Goal: Task Accomplishment & Management: Manage account settings

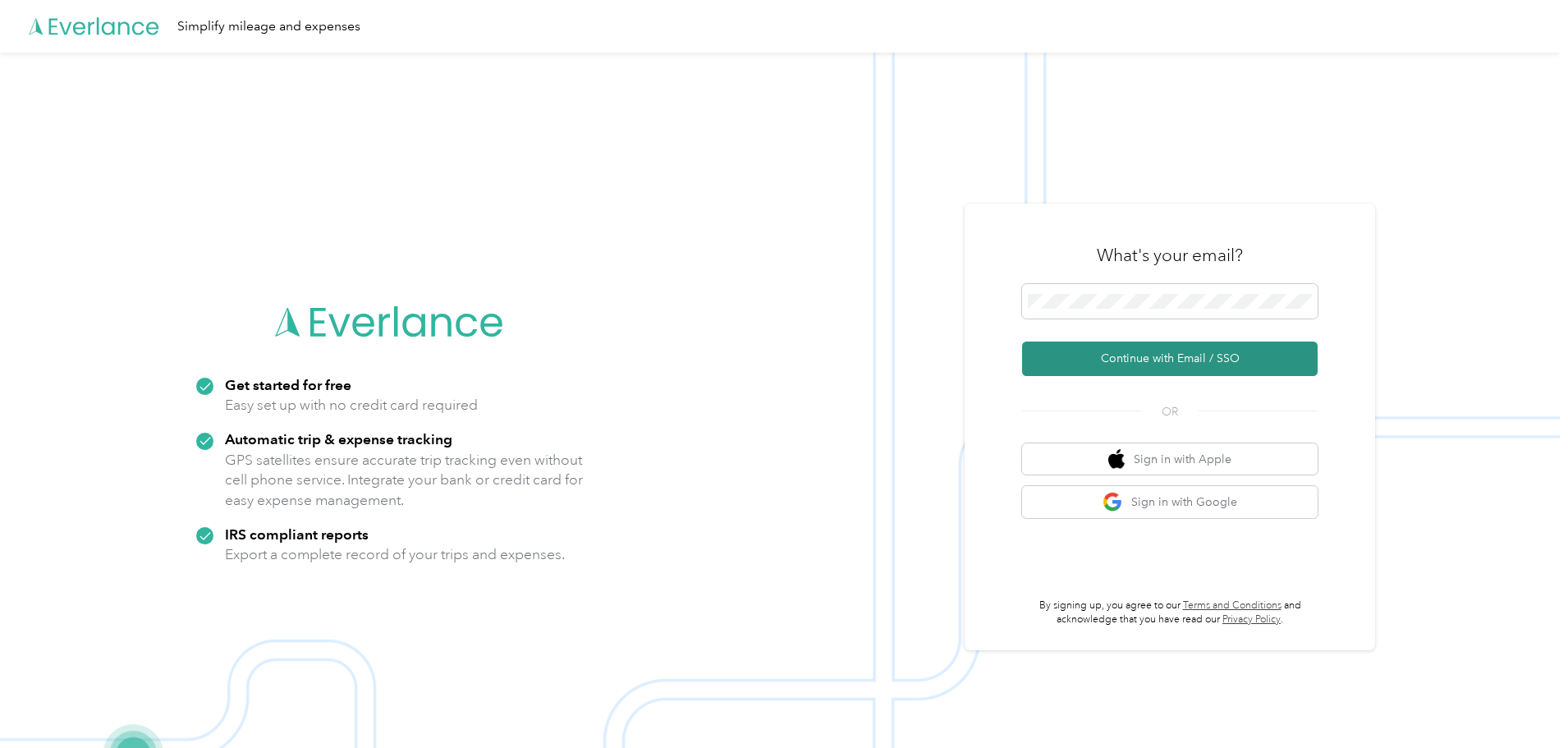
click at [1170, 361] on button "Continue with Email / SSO" at bounding box center [1170, 358] width 296 height 34
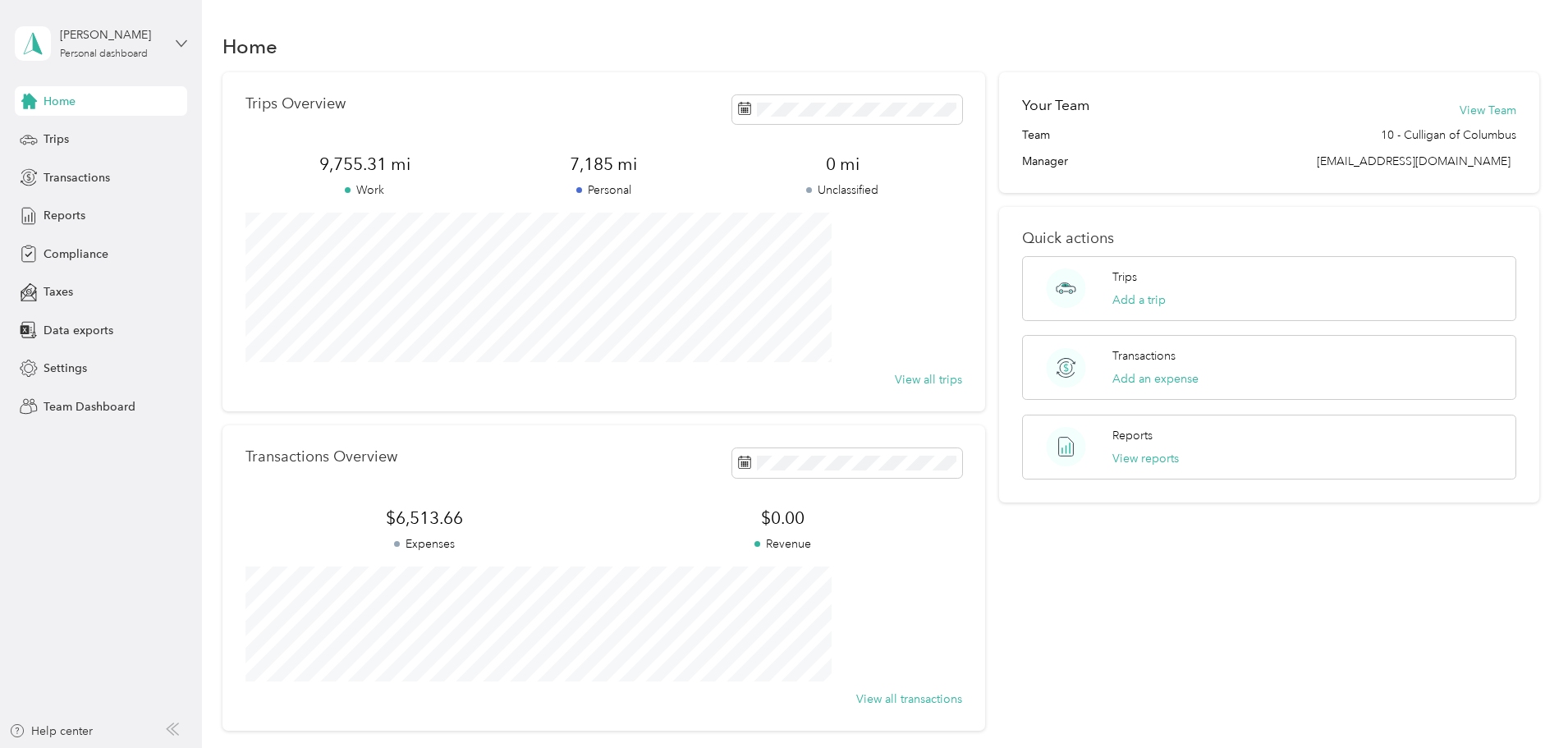
click at [179, 43] on icon at bounding box center [182, 43] width 10 height 6
click at [114, 139] on div "Team dashboard" at bounding box center [187, 132] width 323 height 29
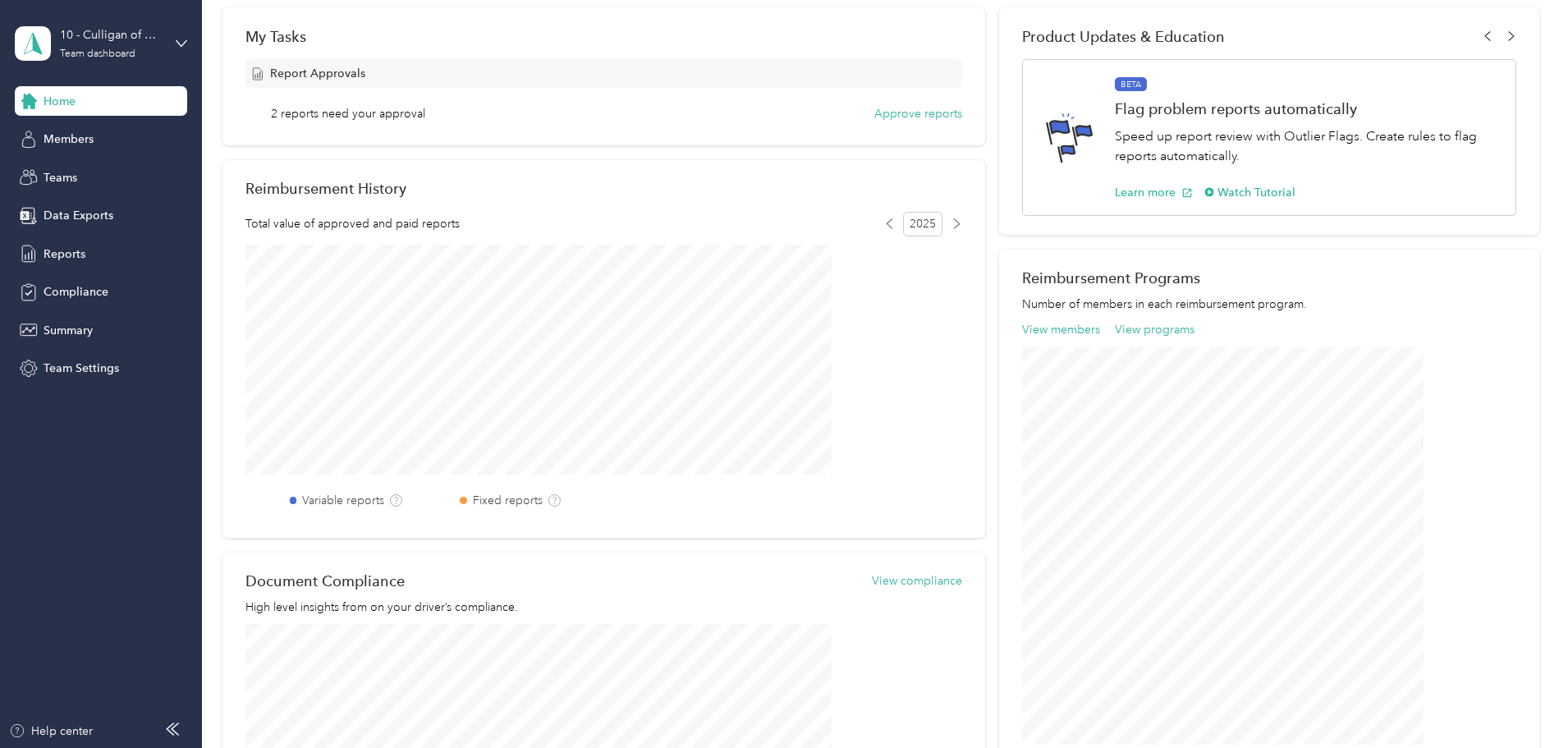
scroll to position [182, 0]
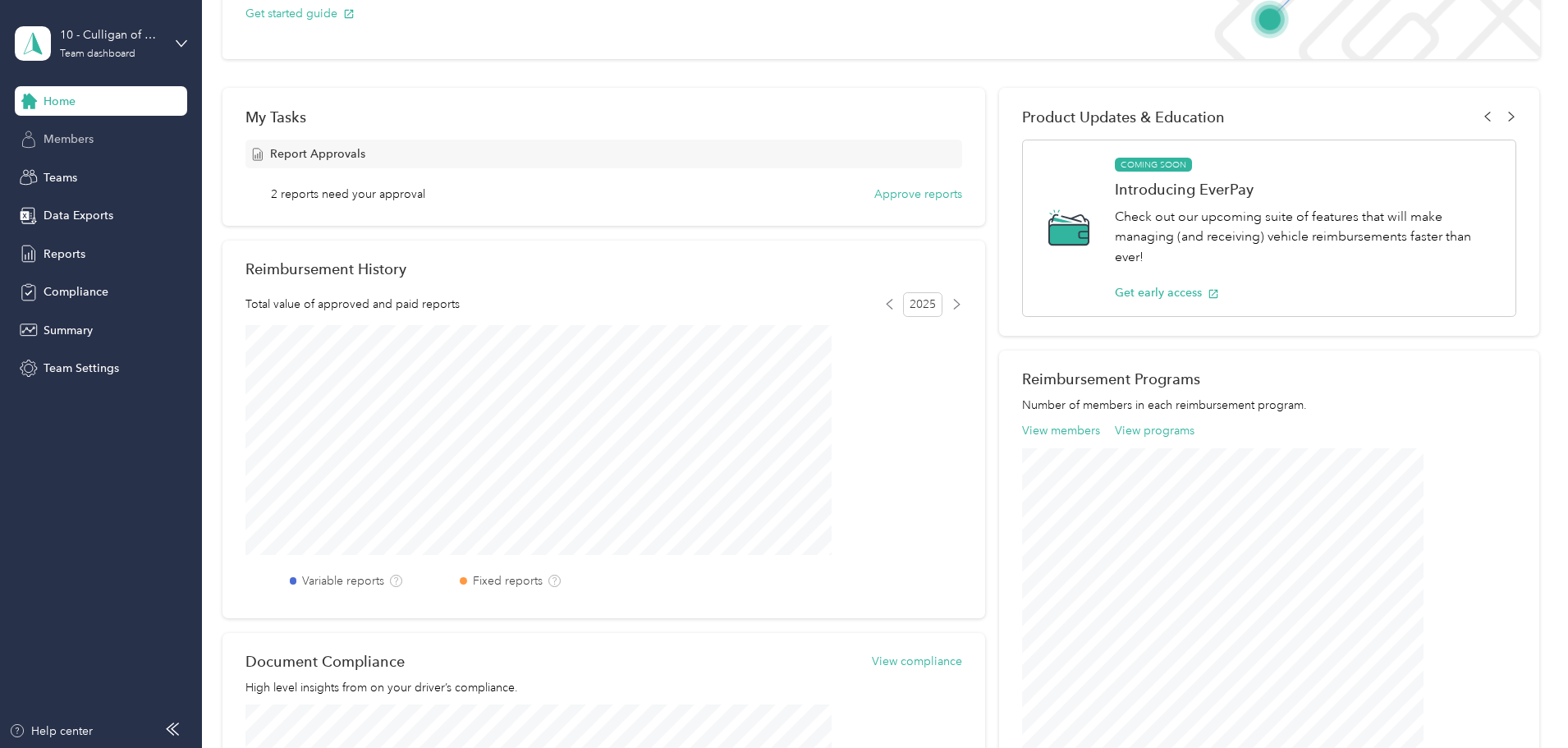
click at [60, 144] on span "Members" at bounding box center [69, 139] width 50 height 18
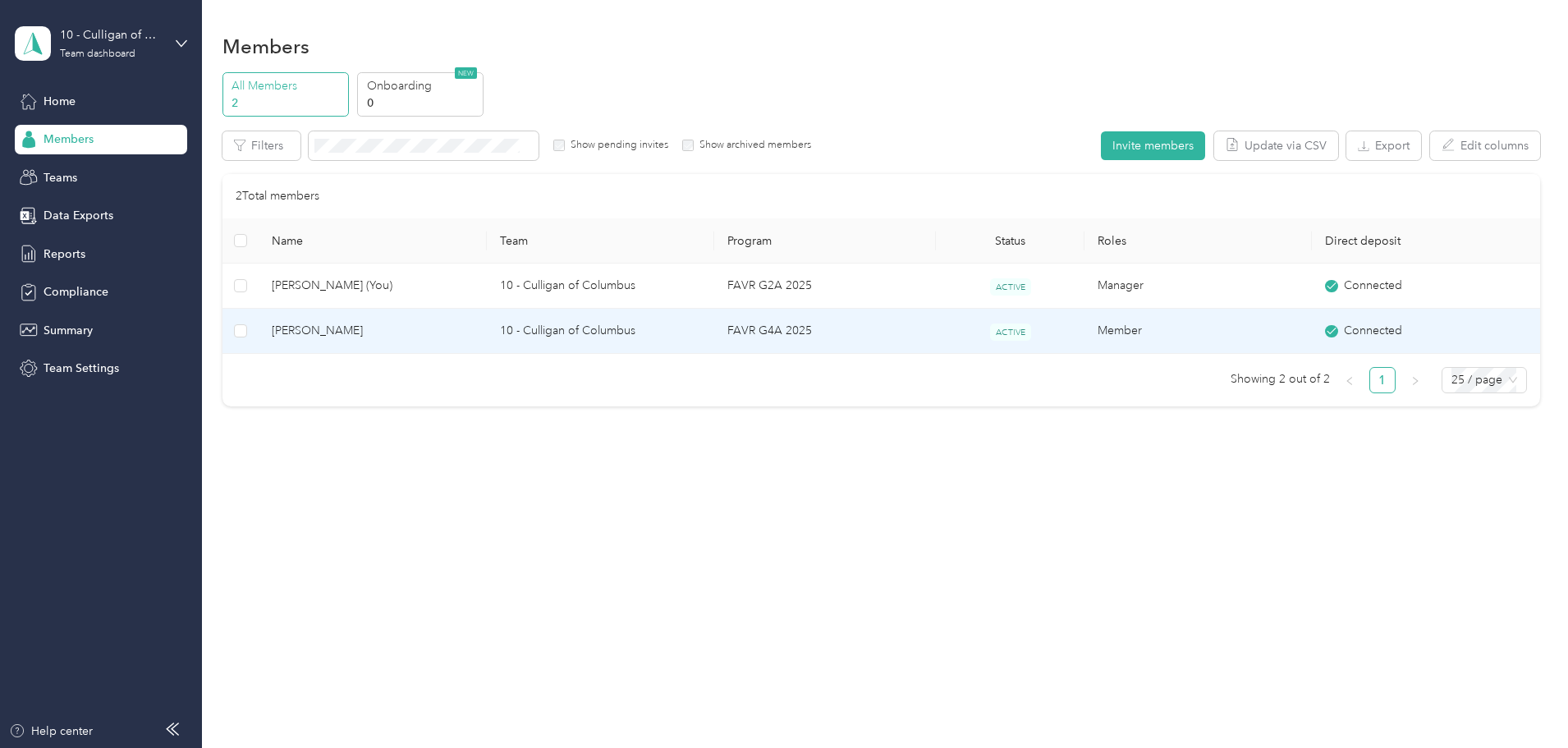
click at [451, 335] on span "Kevin Ramirez Sanchez" at bounding box center [372, 331] width 201 height 18
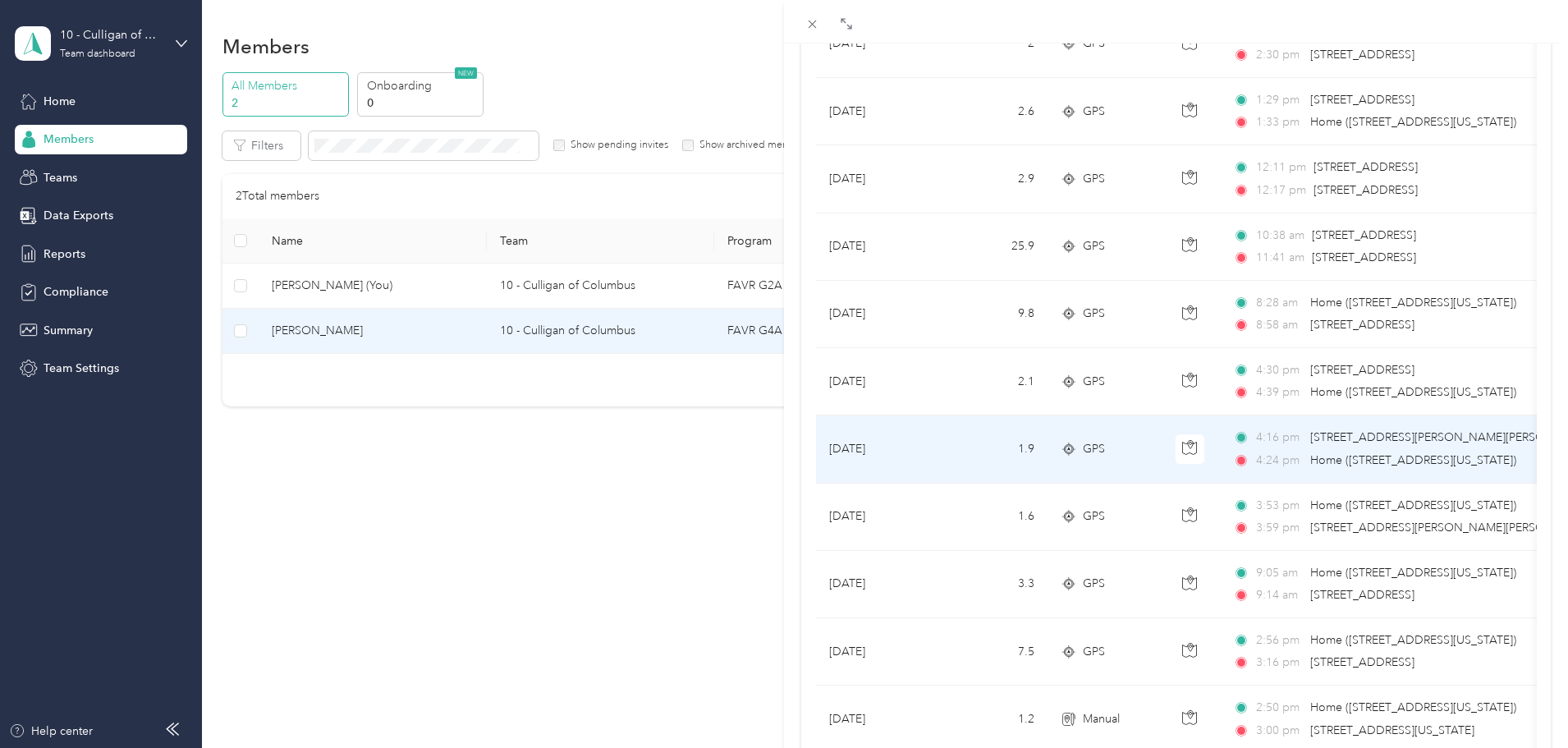
scroll to position [940, 0]
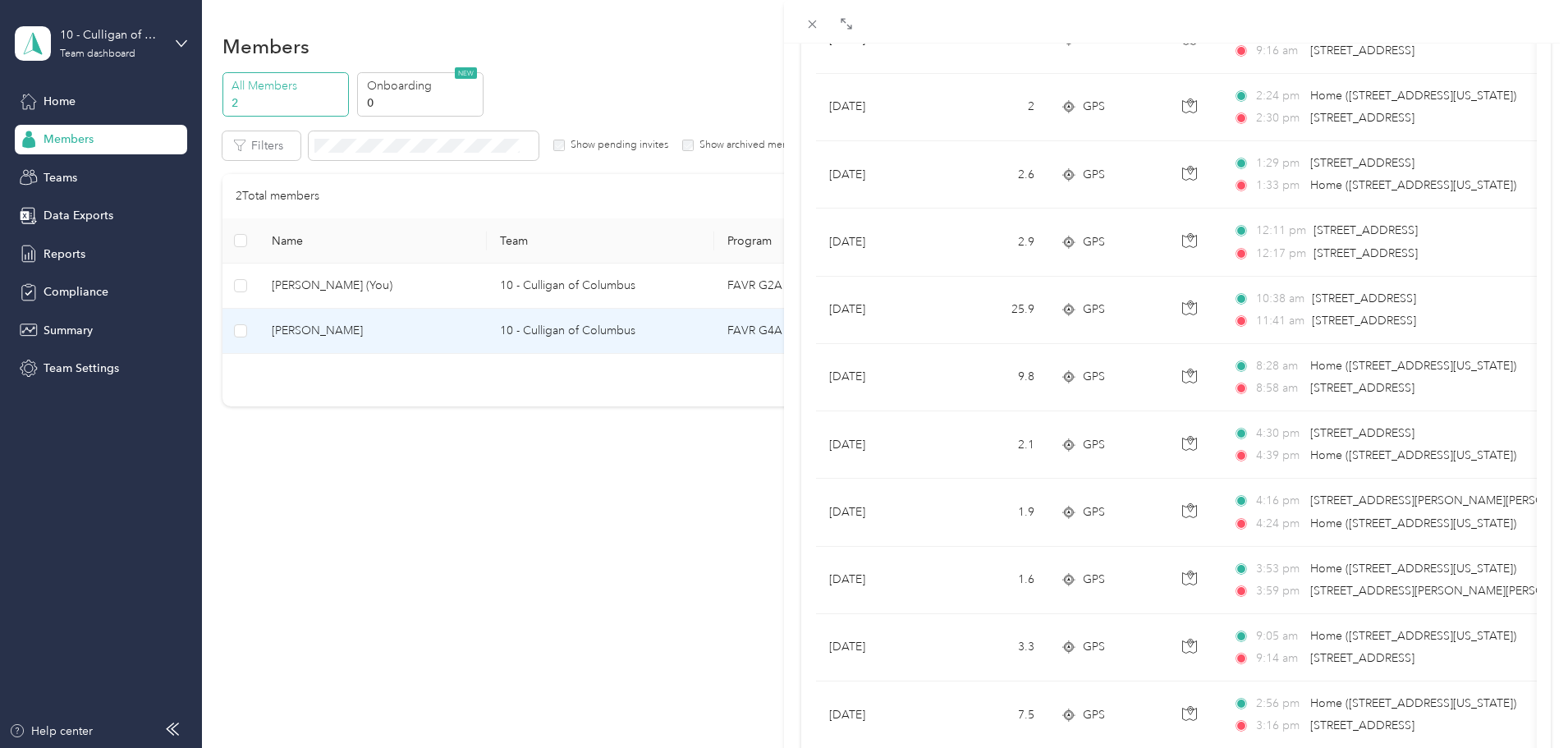
click at [53, 253] on div "Kevin Ramirez Sanchez Archive Trips Expenses Reports Member info Program Rates …" at bounding box center [784, 374] width 1568 height 748
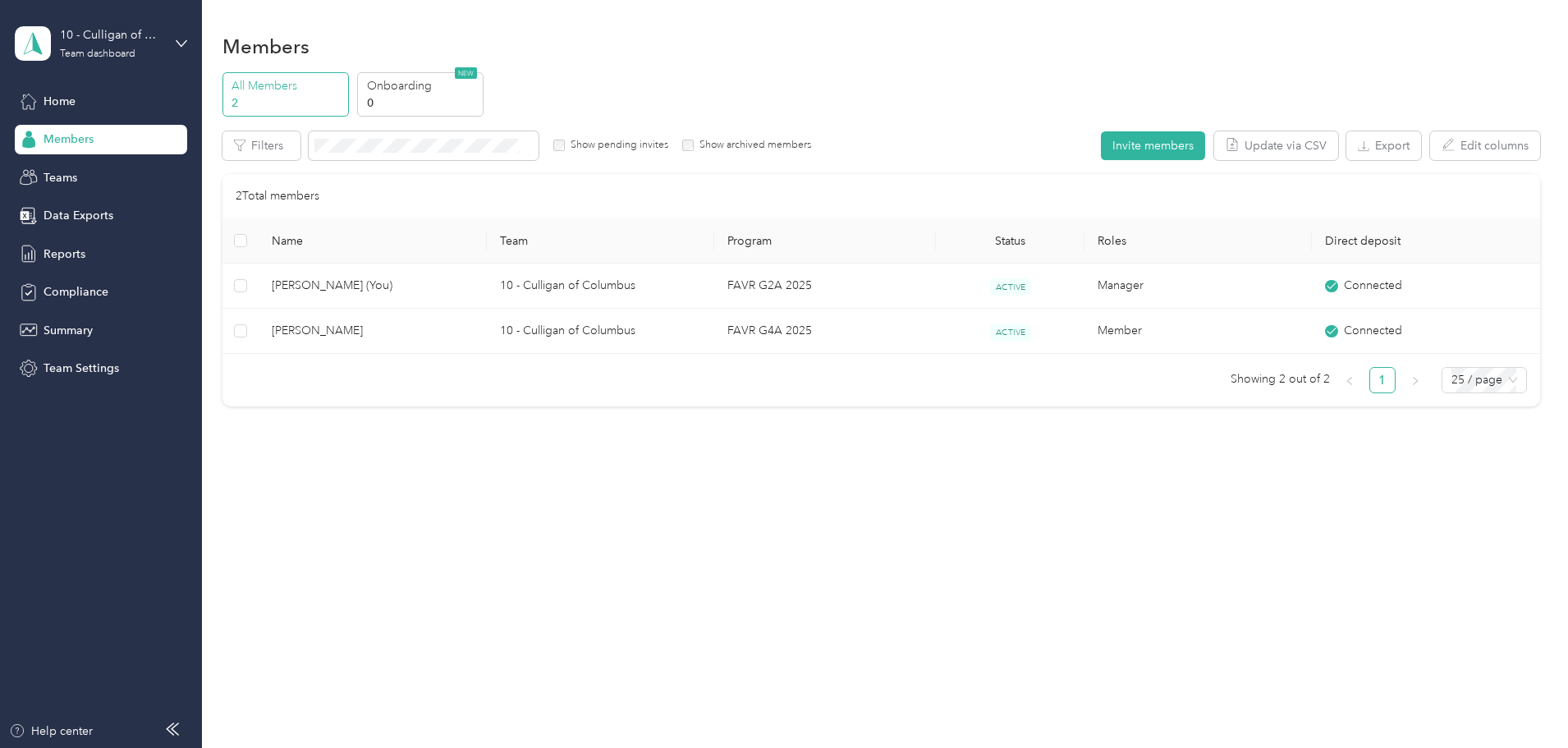
scroll to position [80, 0]
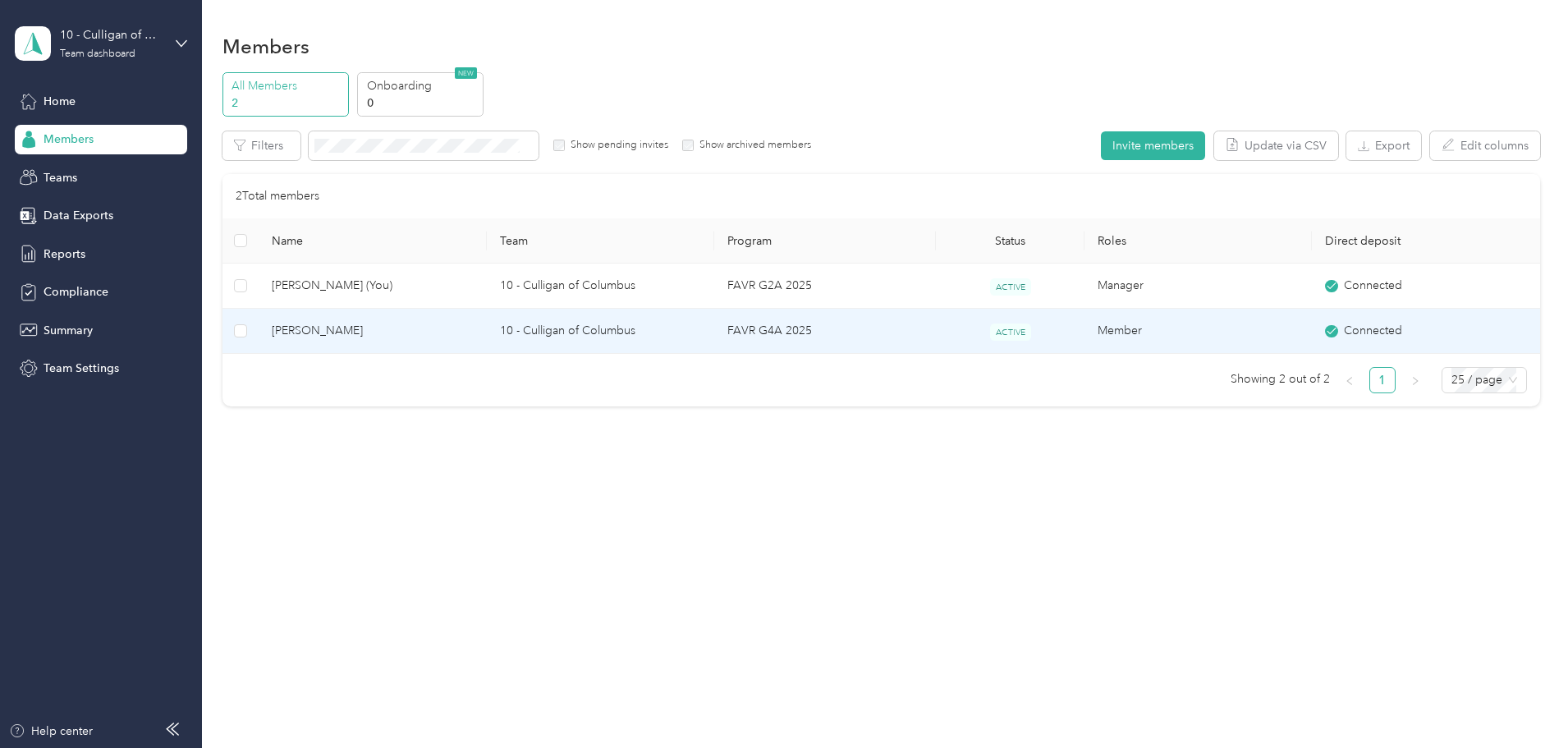
click at [581, 331] on td "10 - Culligan of Columbus" at bounding box center [600, 331] width 227 height 45
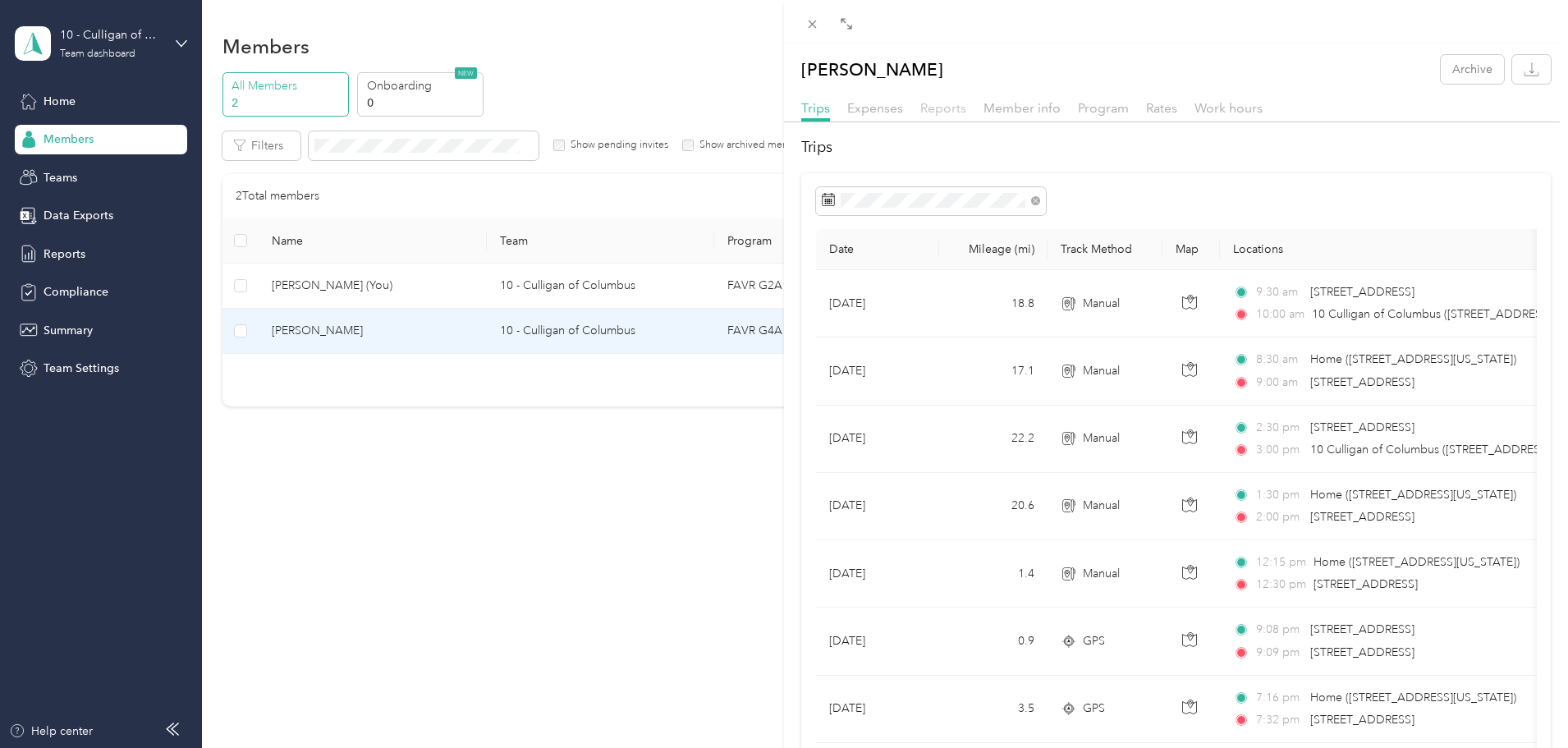
click at [932, 114] on span "Reports" at bounding box center [943, 108] width 46 height 16
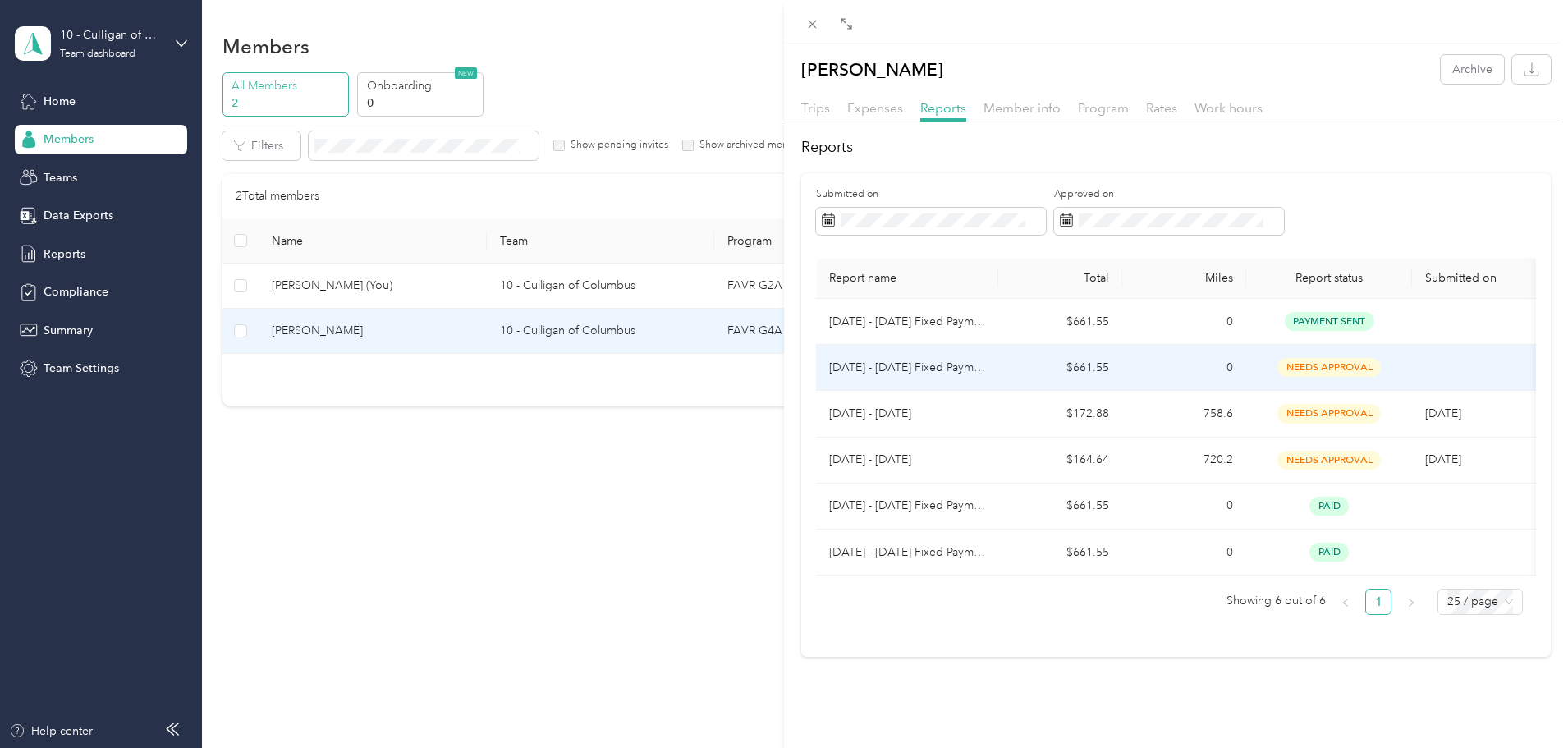
click at [900, 368] on p "Sep 1 - 30, 2025 Fixed Payment" at bounding box center [907, 368] width 156 height 18
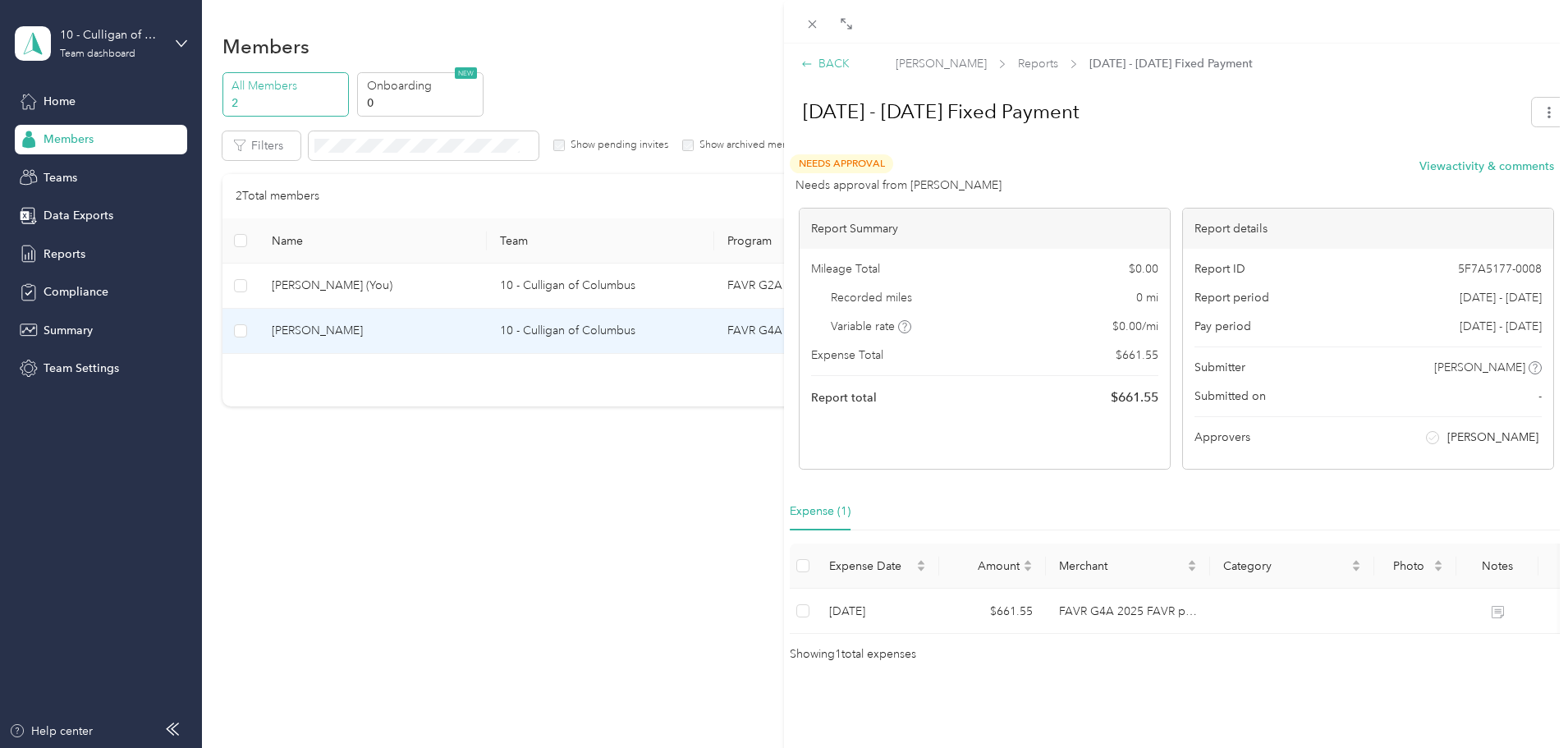
click at [835, 68] on div "BACK" at bounding box center [825, 64] width 49 height 18
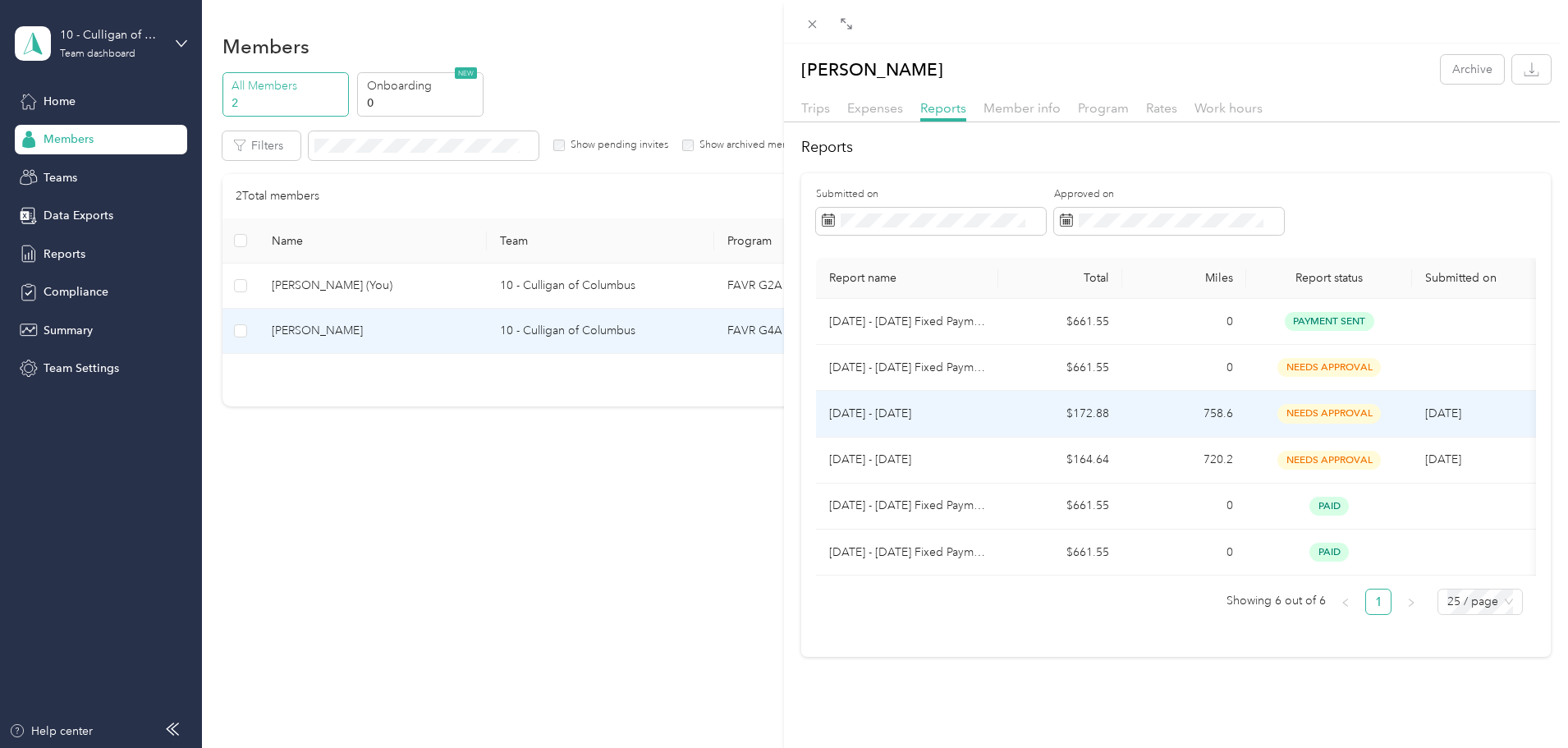
click at [927, 414] on p "Jul 1 - 31, 2025" at bounding box center [907, 414] width 156 height 18
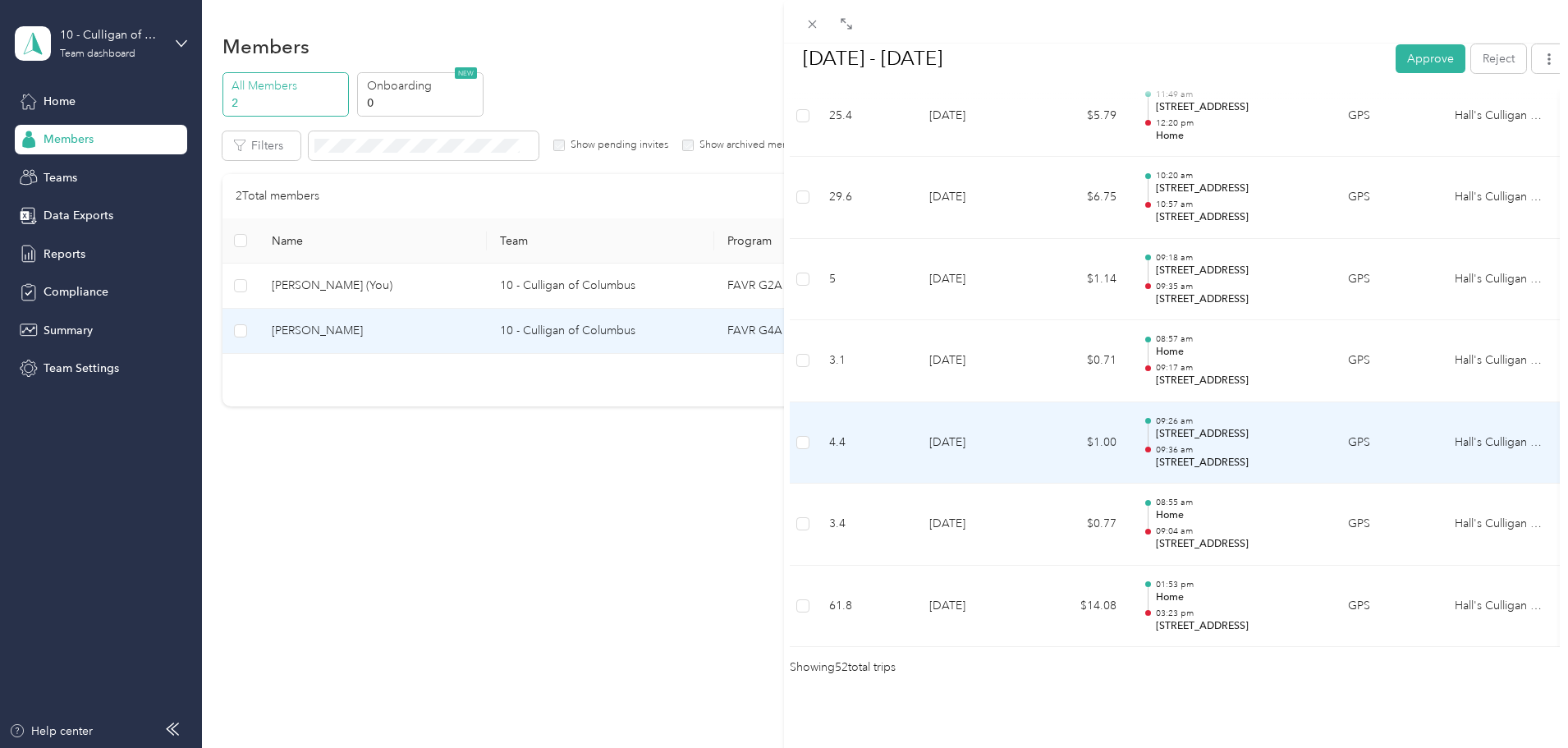
scroll to position [4226, 0]
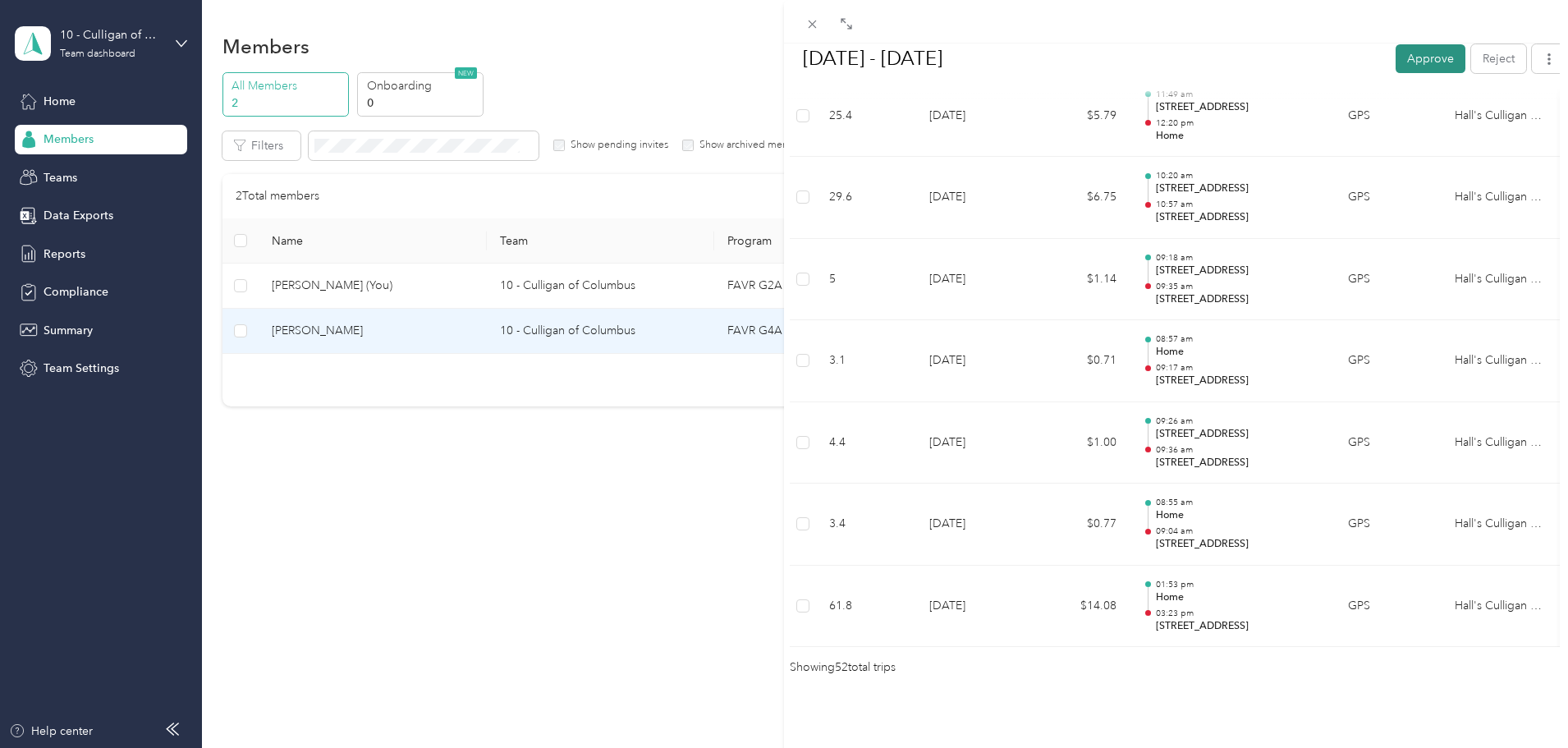
click at [1425, 57] on button "Approve" at bounding box center [1430, 58] width 70 height 29
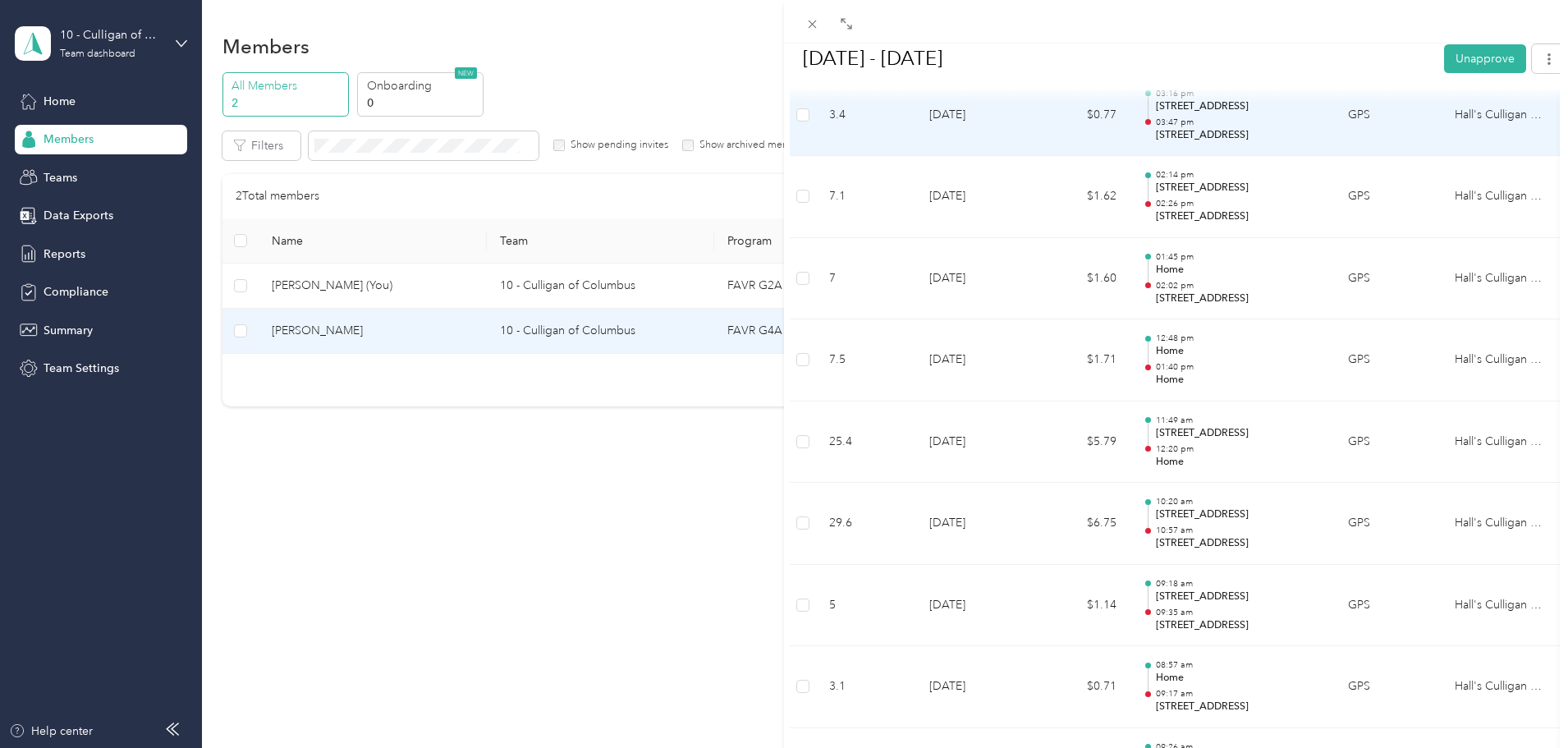
scroll to position [3815, 0]
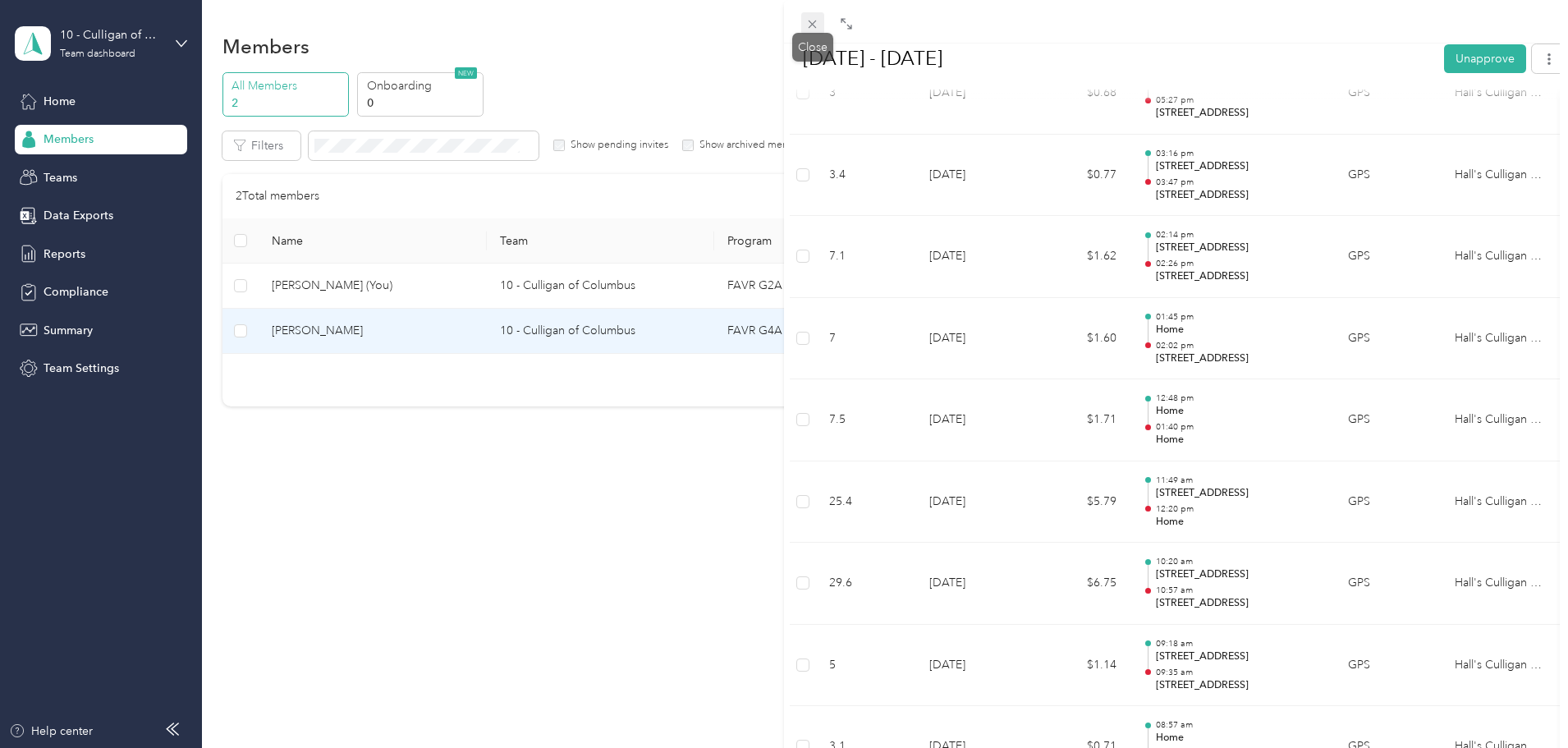
click at [810, 28] on icon at bounding box center [812, 24] width 14 height 14
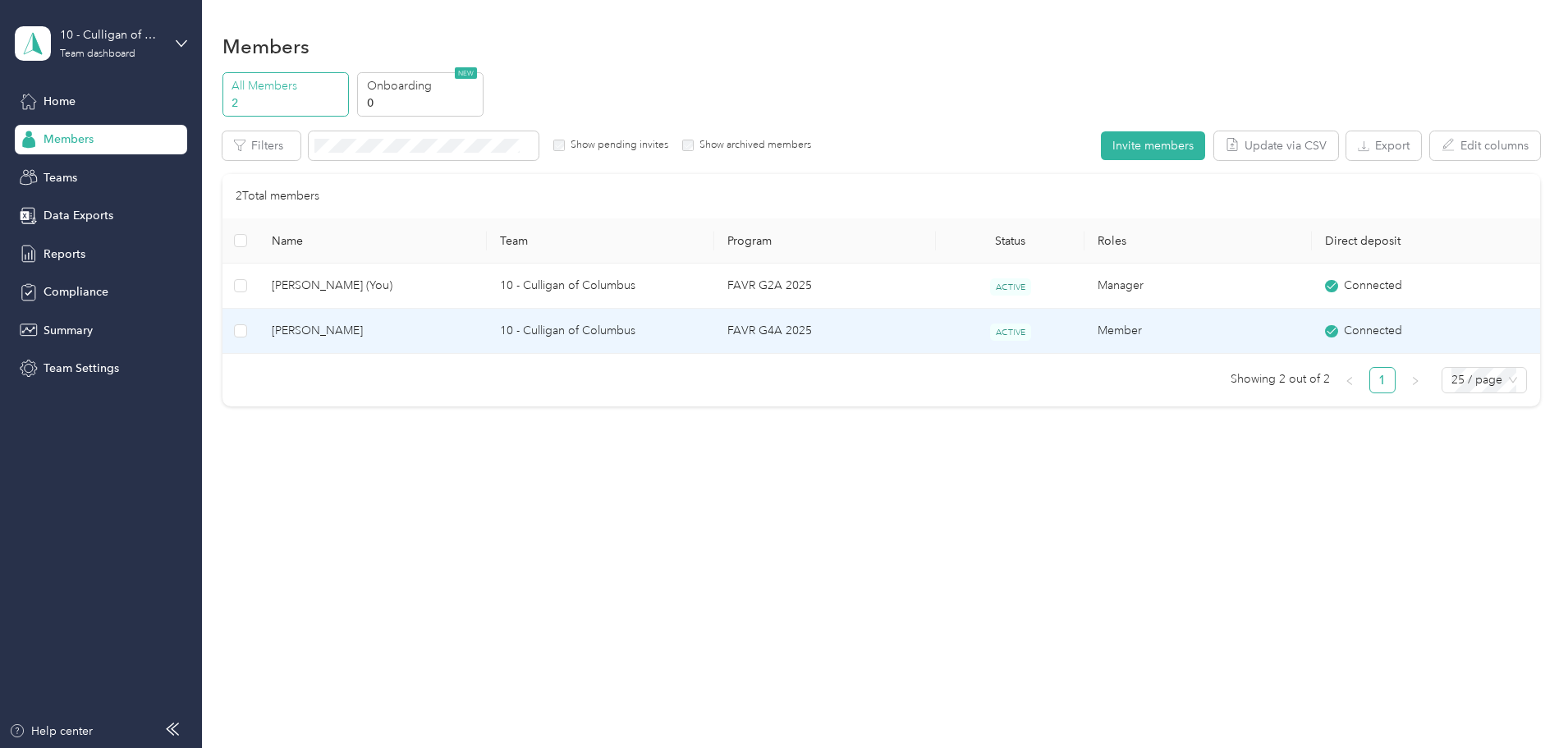
click at [472, 335] on span "Kevin Ramirez Sanchez" at bounding box center [372, 331] width 201 height 18
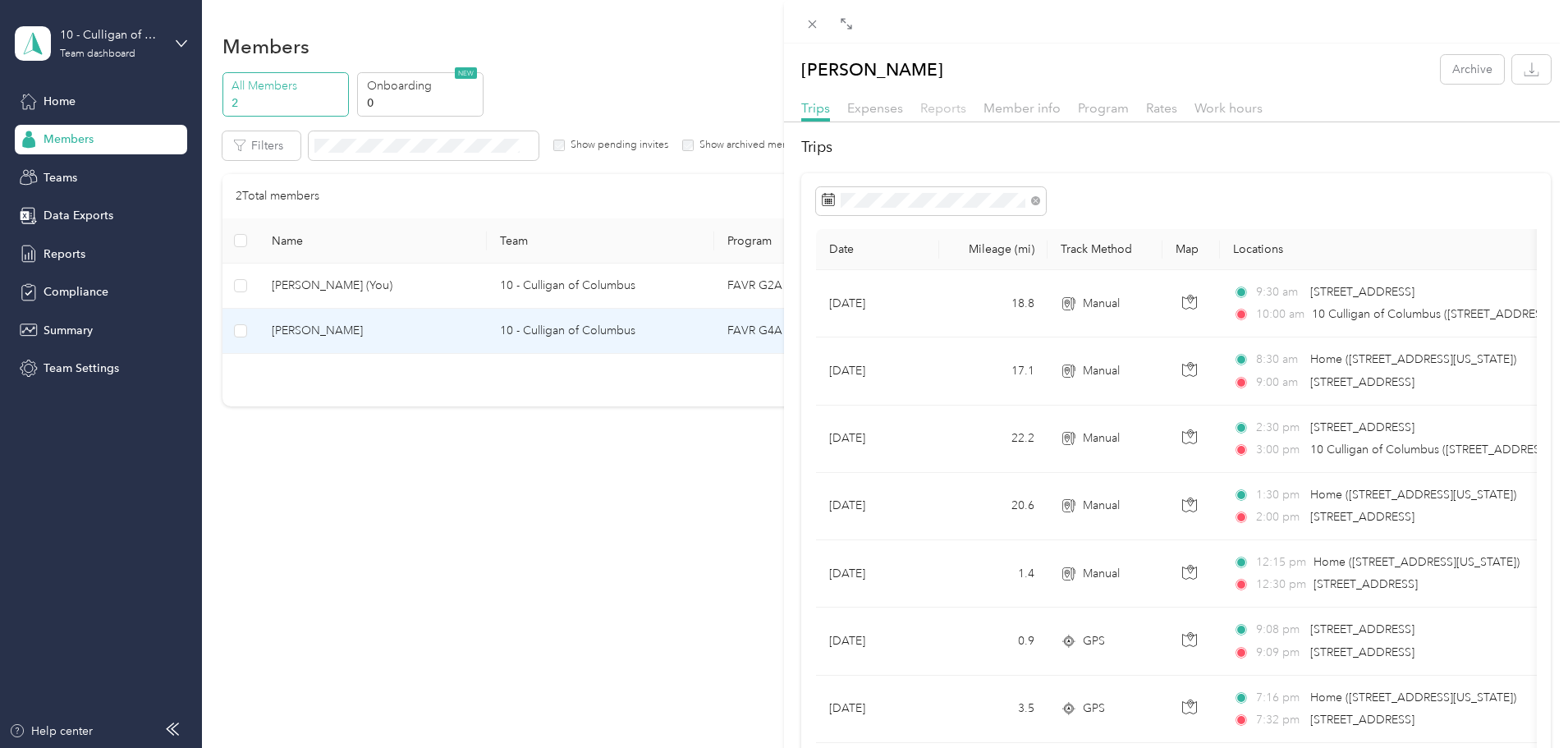
click at [956, 113] on span "Reports" at bounding box center [943, 108] width 46 height 16
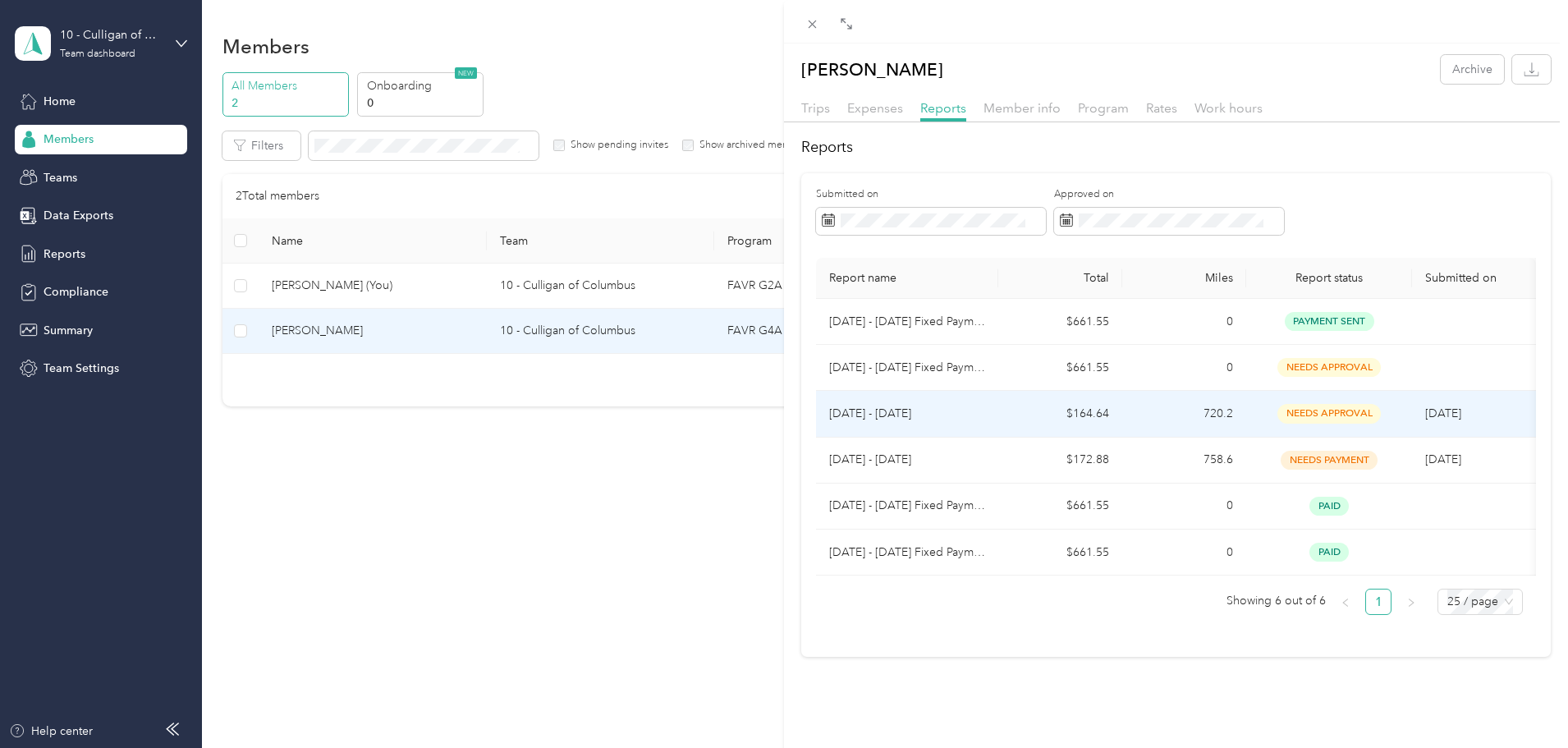
click at [908, 414] on p "Jun 1 - 30, 2025" at bounding box center [907, 414] width 156 height 18
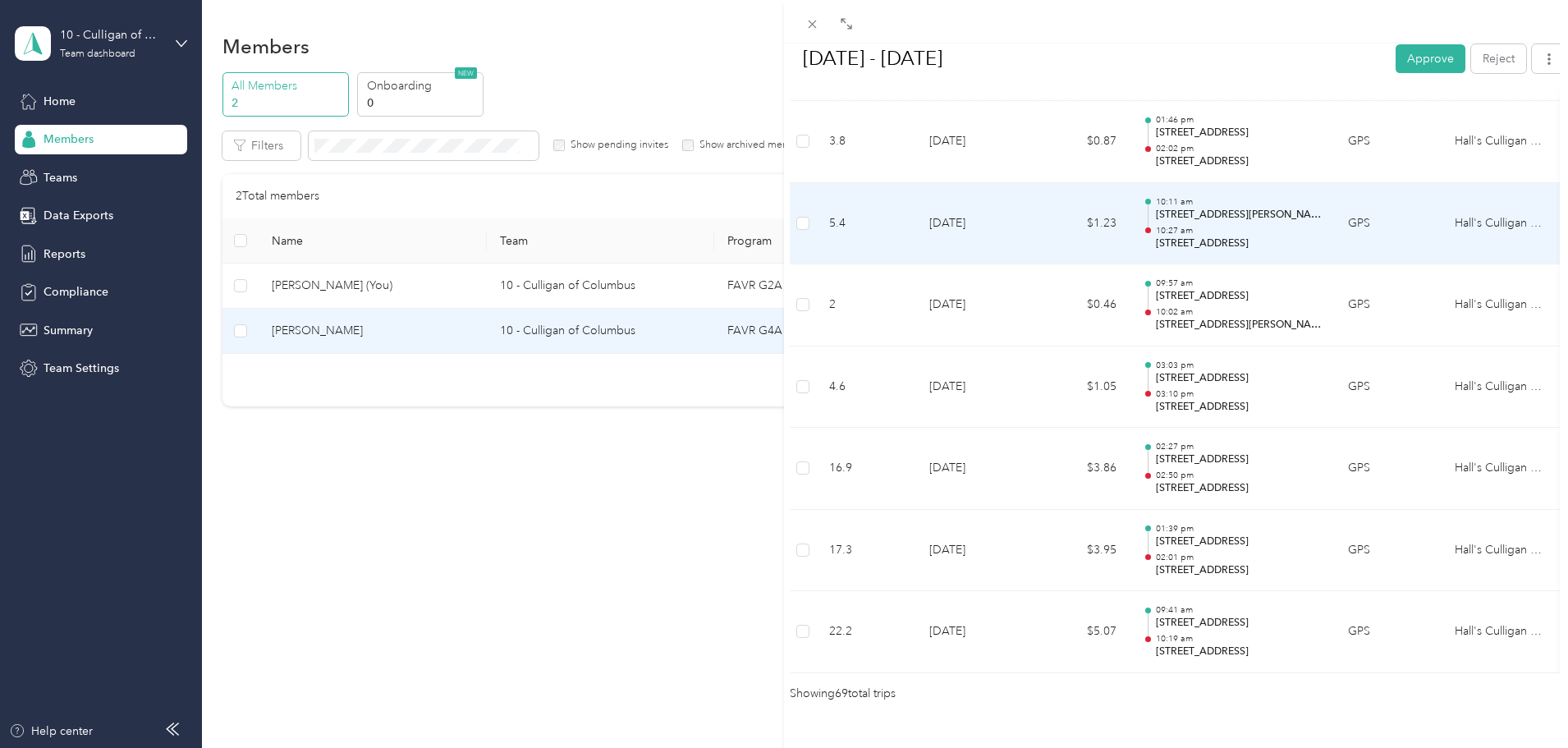
scroll to position [5616, 0]
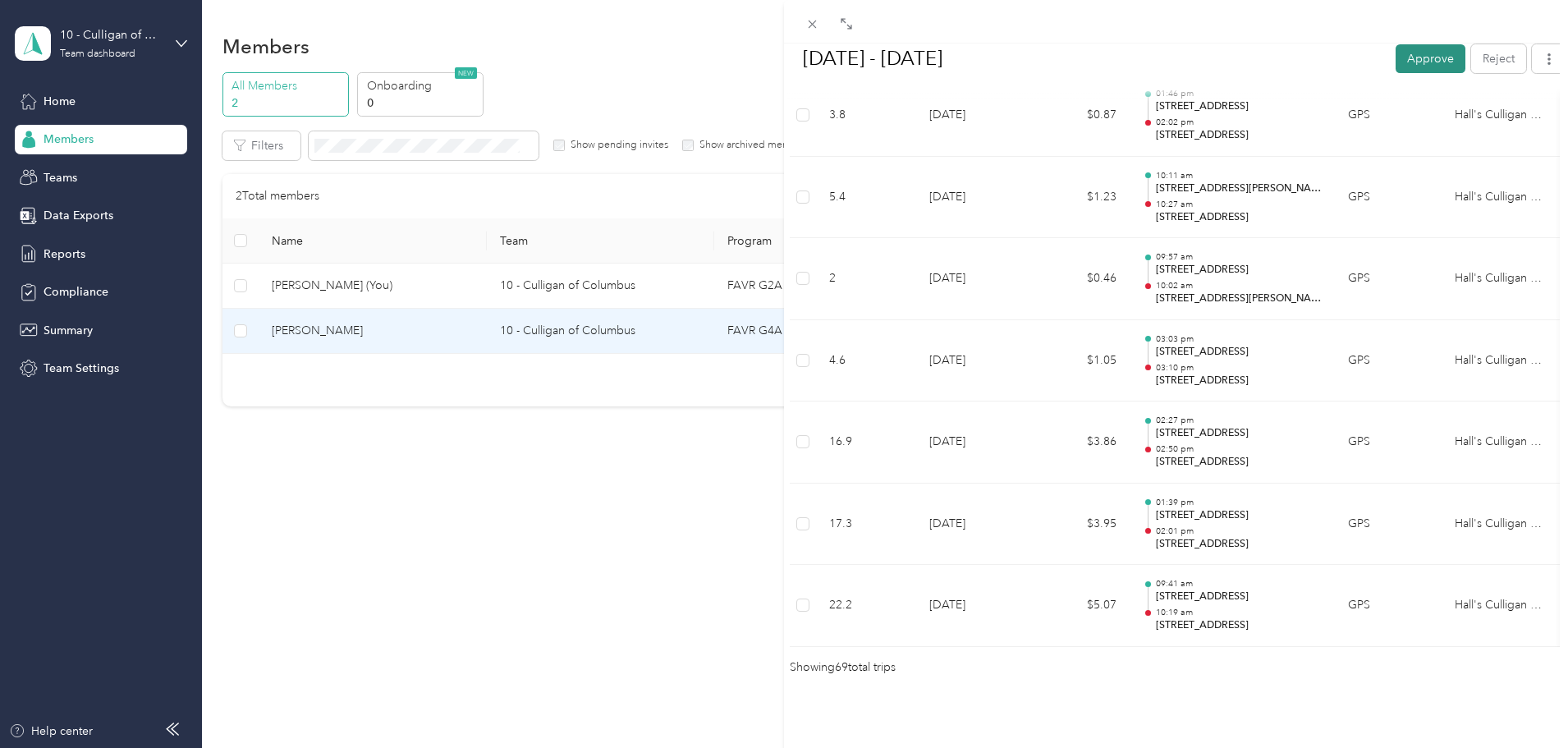
click at [1421, 60] on button "Approve" at bounding box center [1430, 58] width 70 height 29
click at [813, 24] on icon at bounding box center [813, 24] width 8 height 8
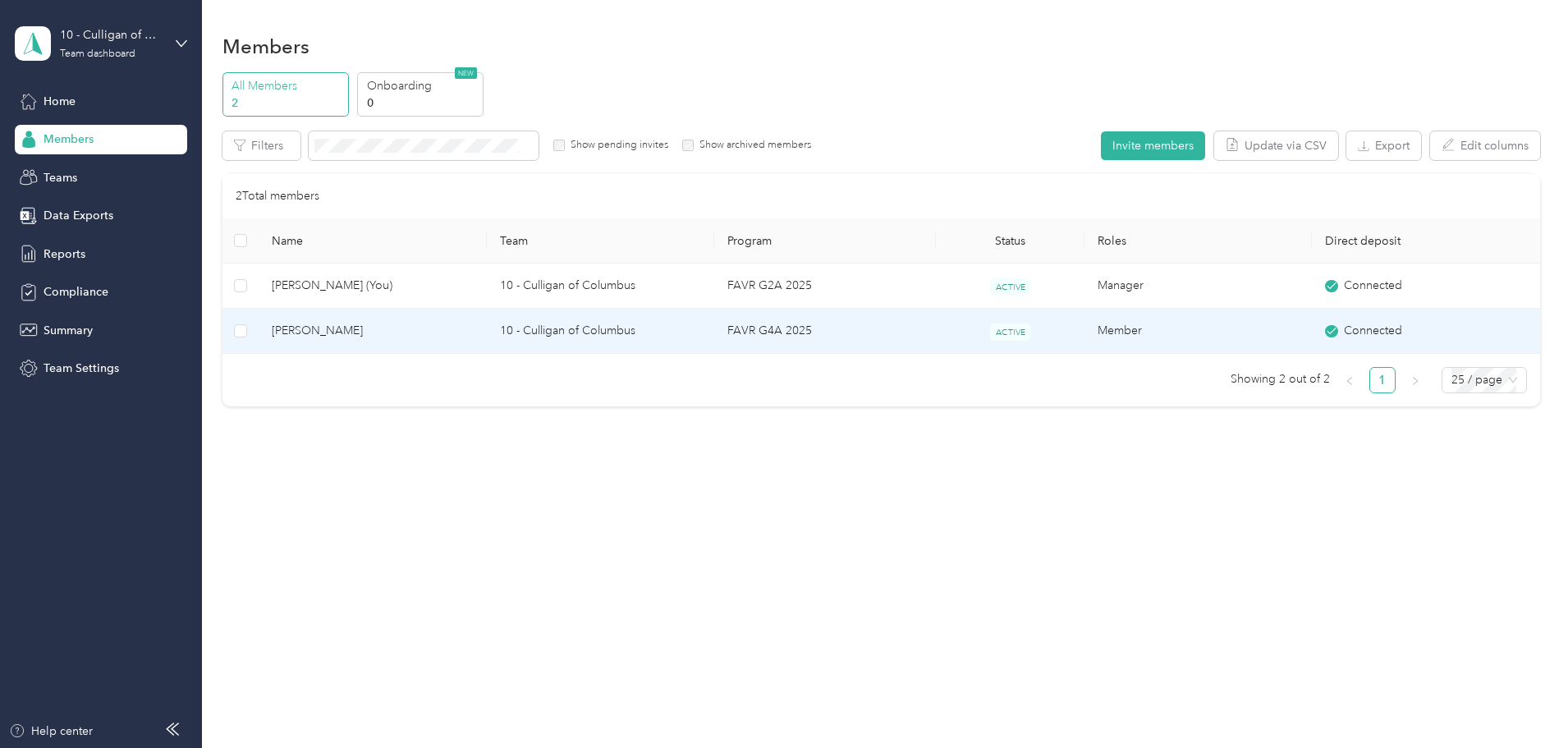
click at [473, 334] on span "Kevin Ramirez Sanchez" at bounding box center [372, 331] width 201 height 18
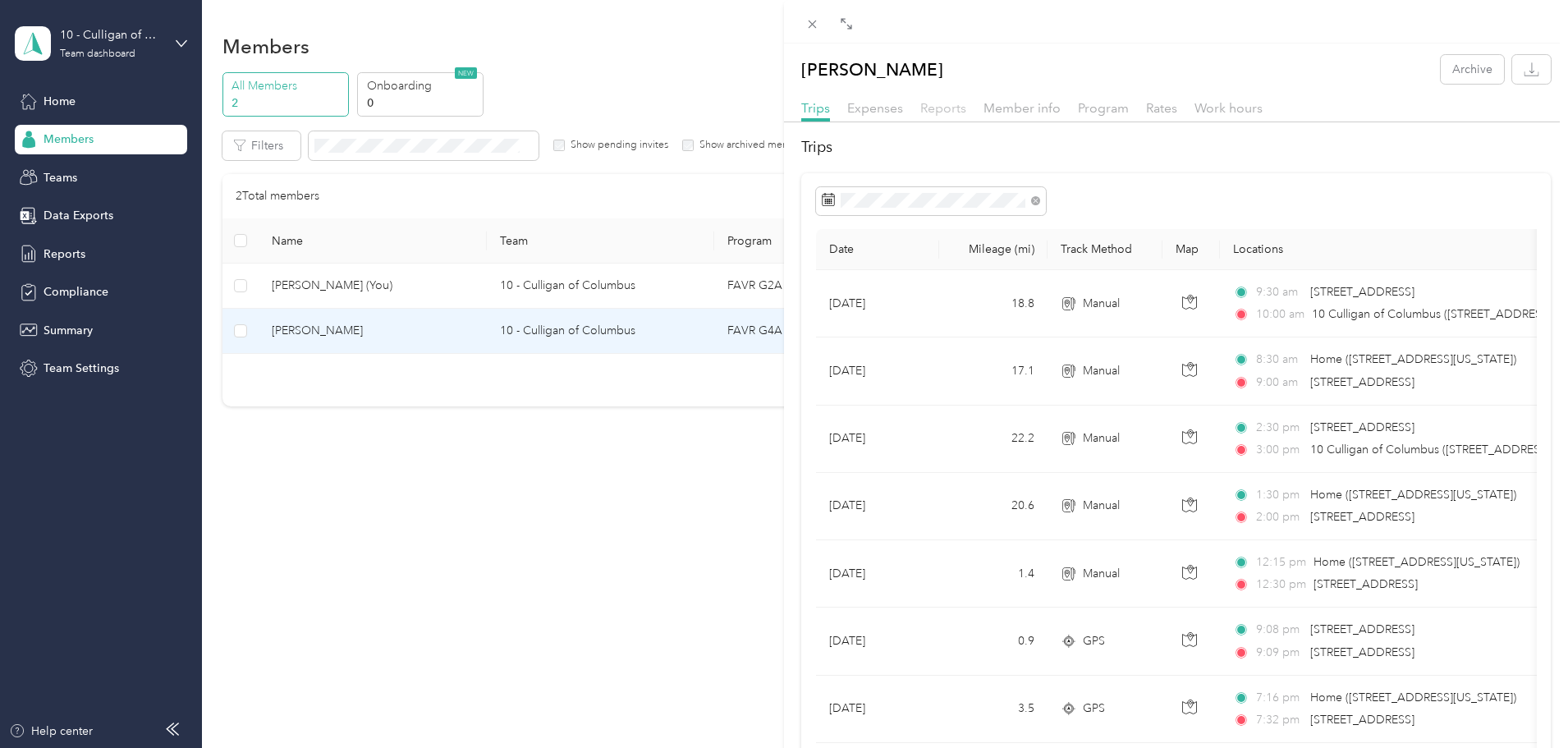
click at [942, 110] on span "Reports" at bounding box center [943, 108] width 46 height 16
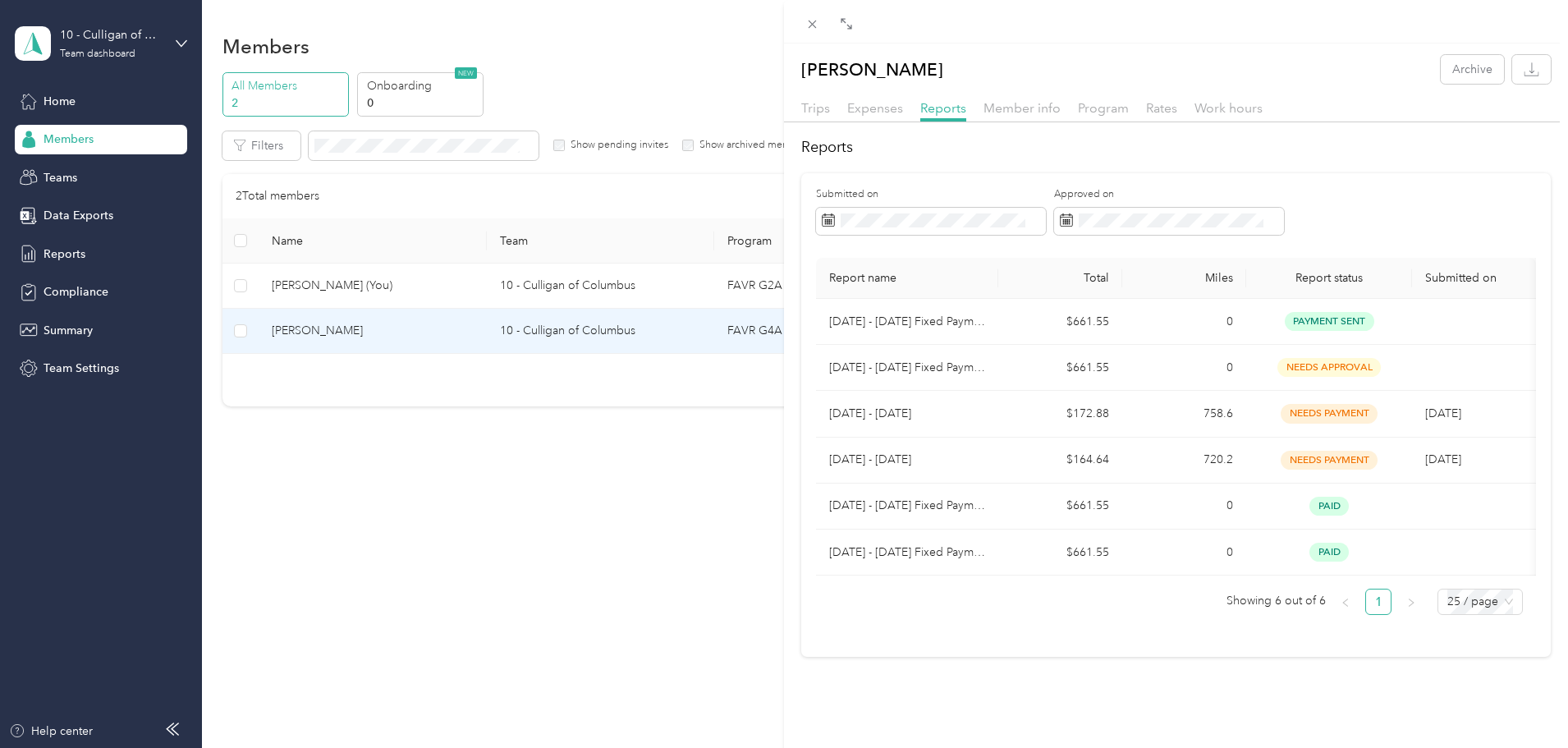
click at [185, 44] on div "Kevin Ramirez Sanchez Archive Trips Expenses Reports Member info Program Rates …" at bounding box center [784, 374] width 1568 height 748
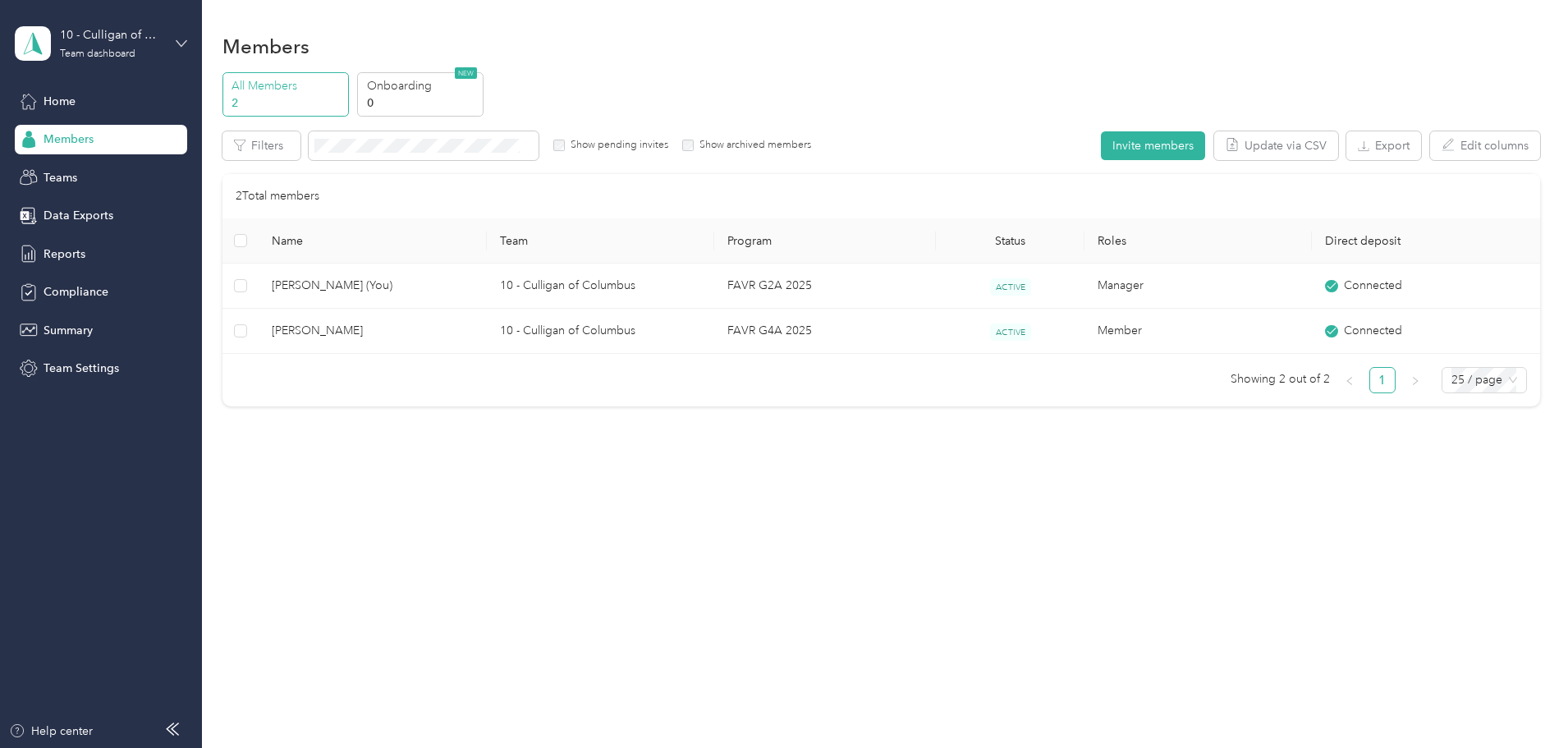
click at [180, 46] on icon at bounding box center [182, 44] width 12 height 12
click at [92, 169] on div "Personal dashboard" at bounding box center [80, 165] width 103 height 18
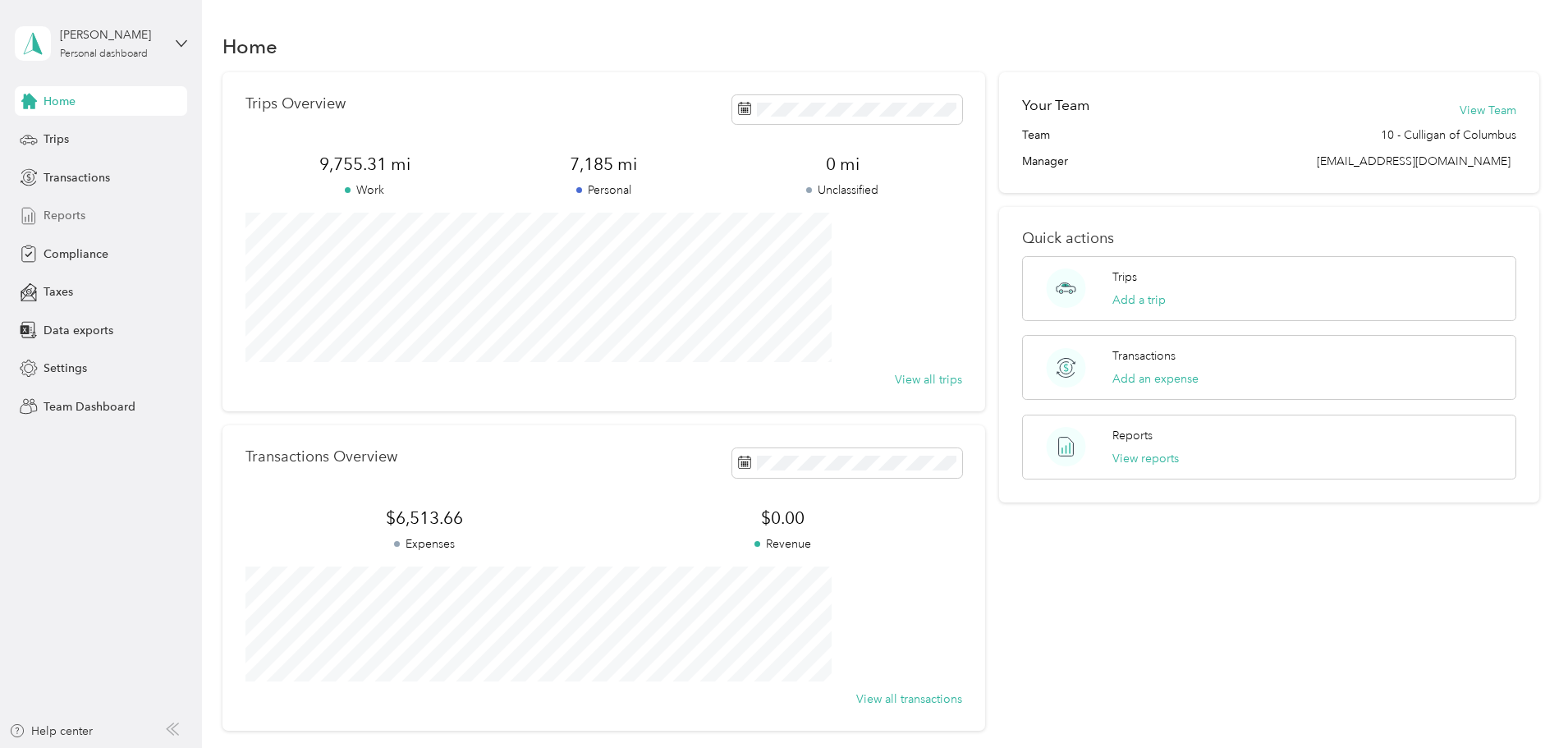
click at [54, 218] on span "Reports" at bounding box center [65, 216] width 42 height 18
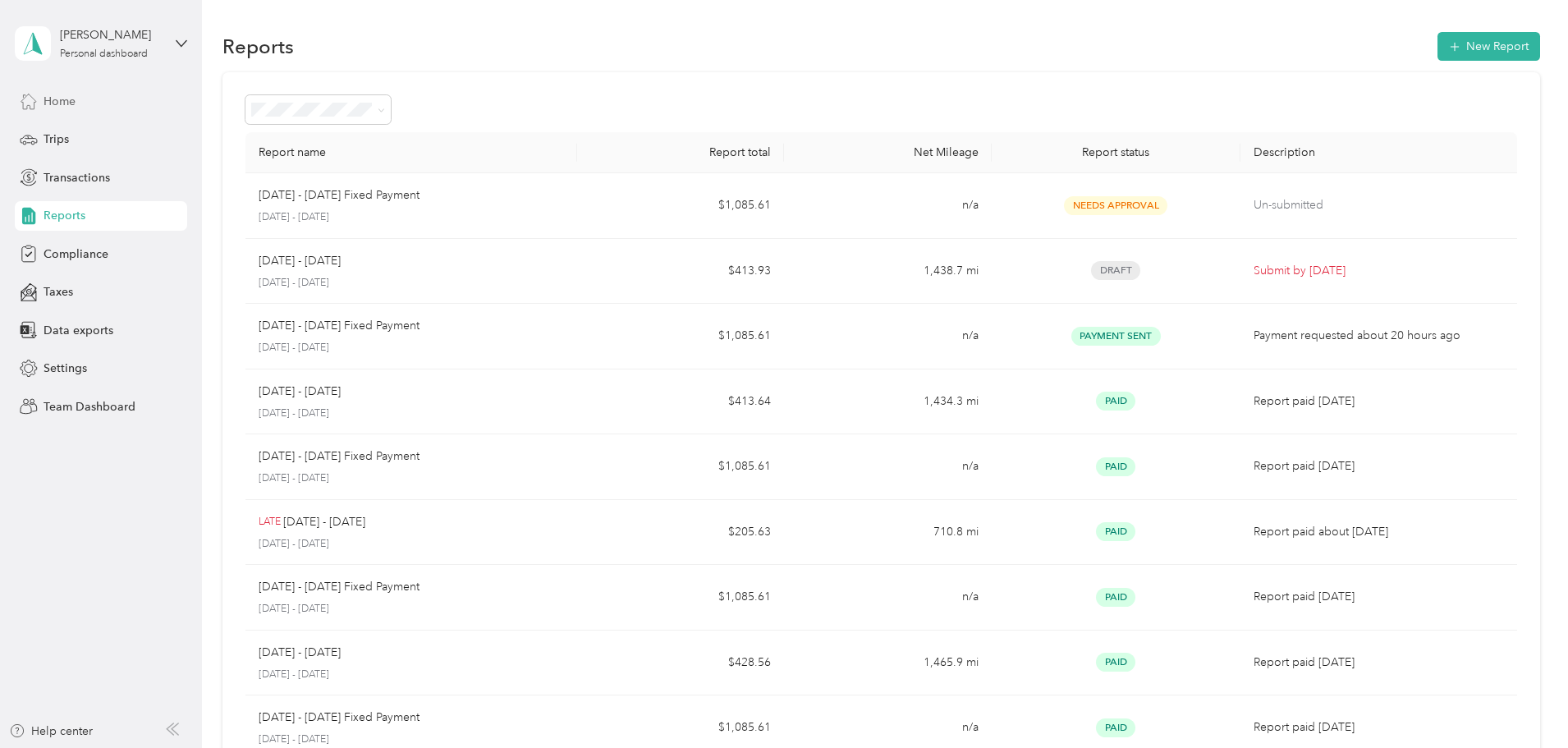
click at [71, 100] on span "Home" at bounding box center [60, 101] width 32 height 18
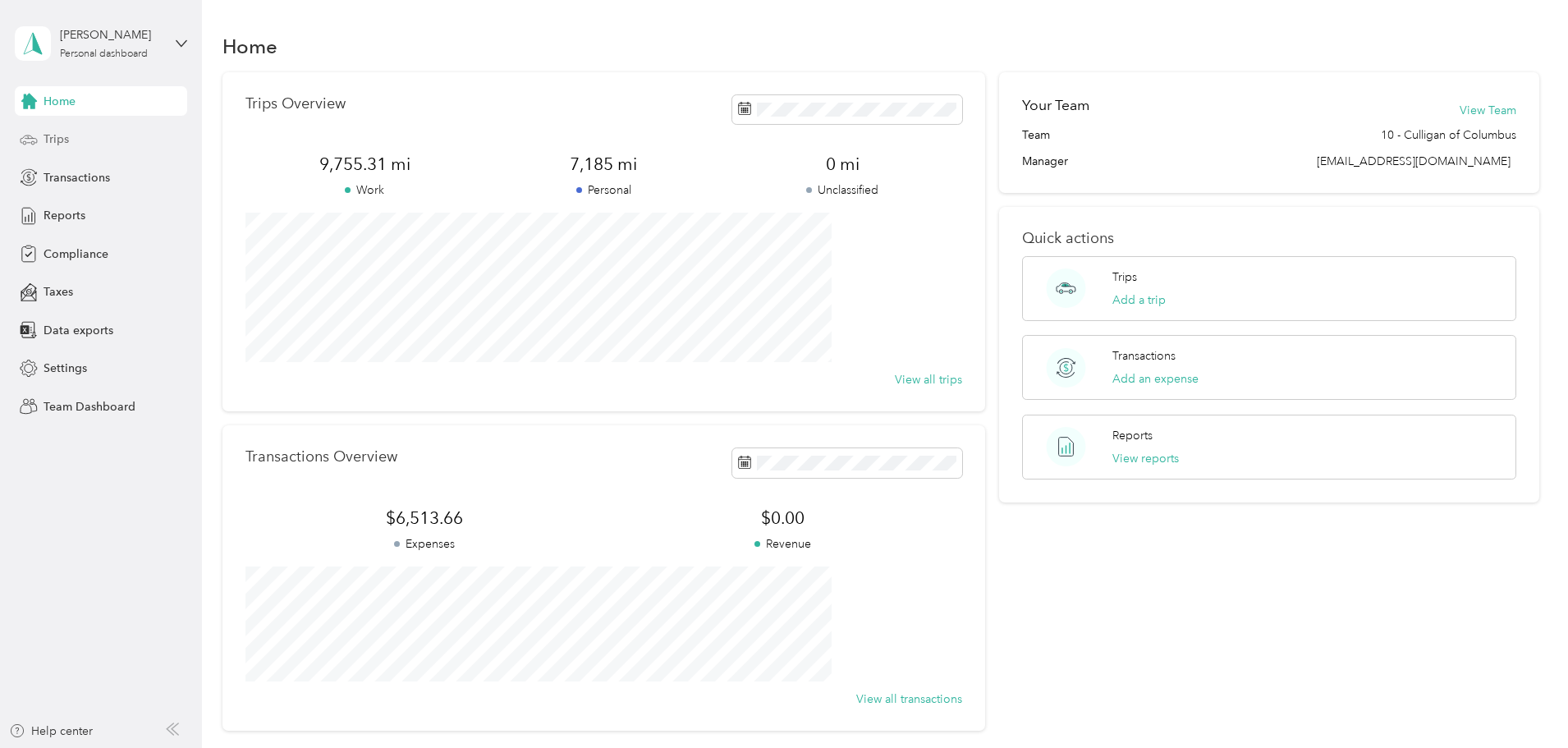
click at [63, 143] on span "Trips" at bounding box center [56, 139] width 25 height 18
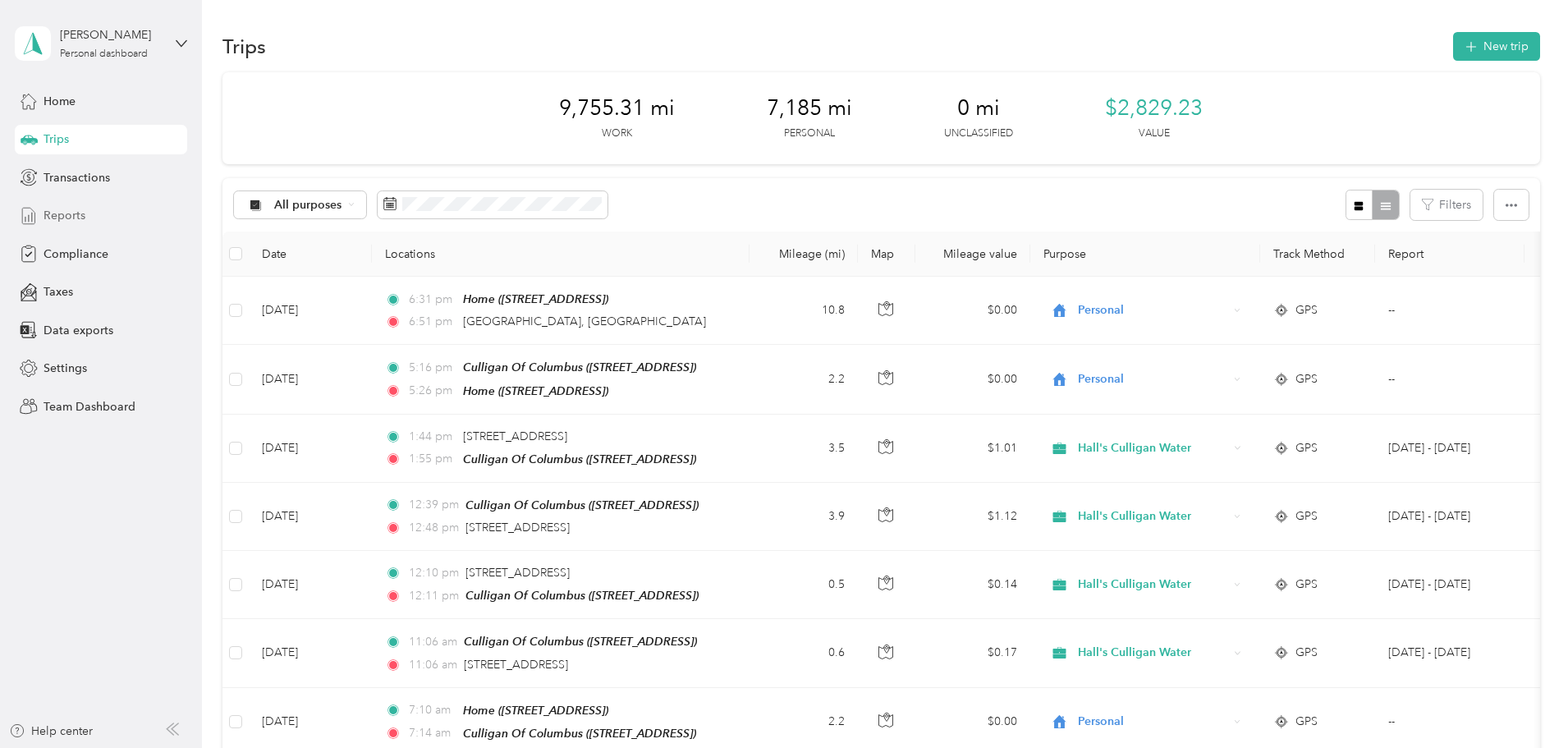
click at [58, 215] on span "Reports" at bounding box center [65, 216] width 42 height 18
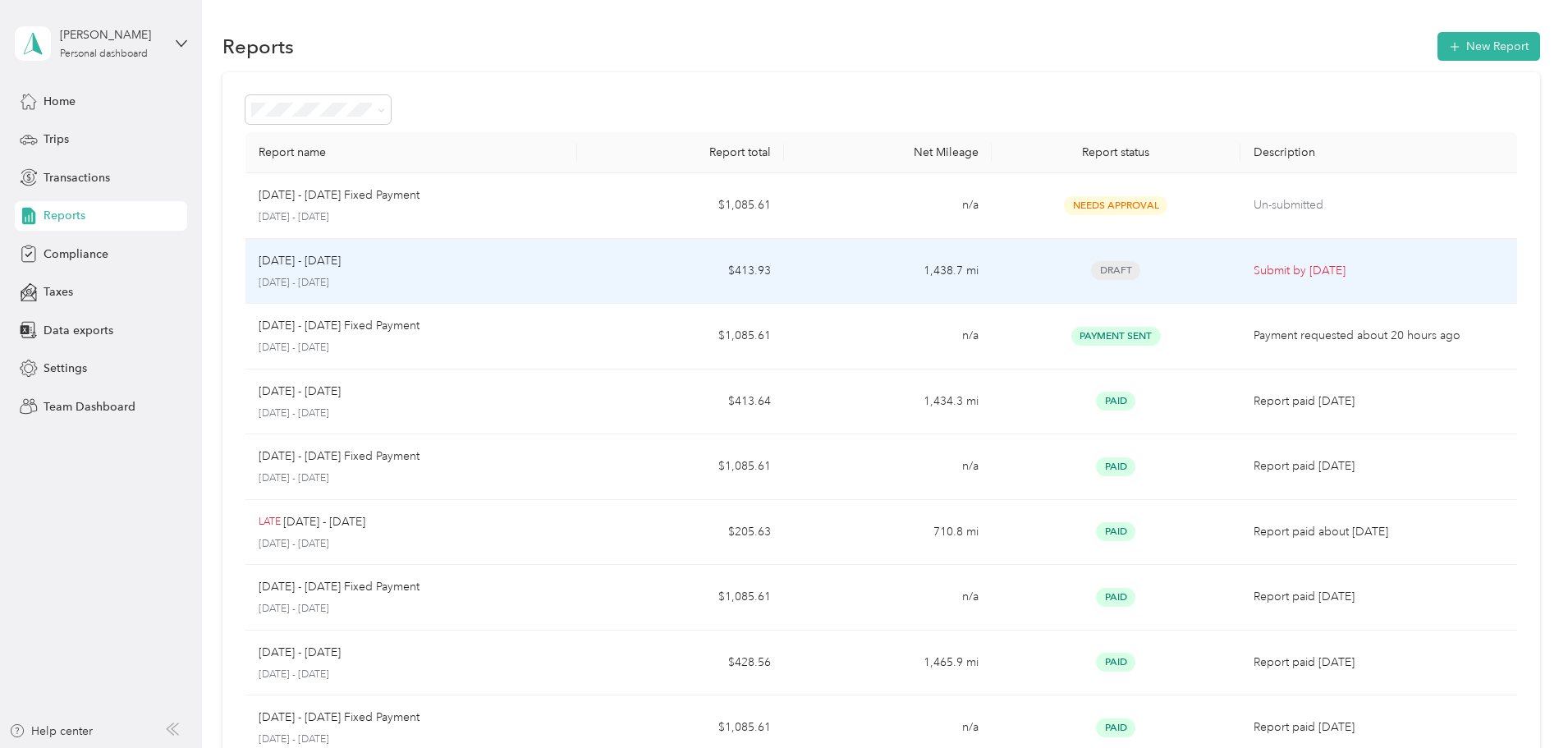
click at [445, 276] on p "August 1 - 31, 2025" at bounding box center [411, 283] width 305 height 15
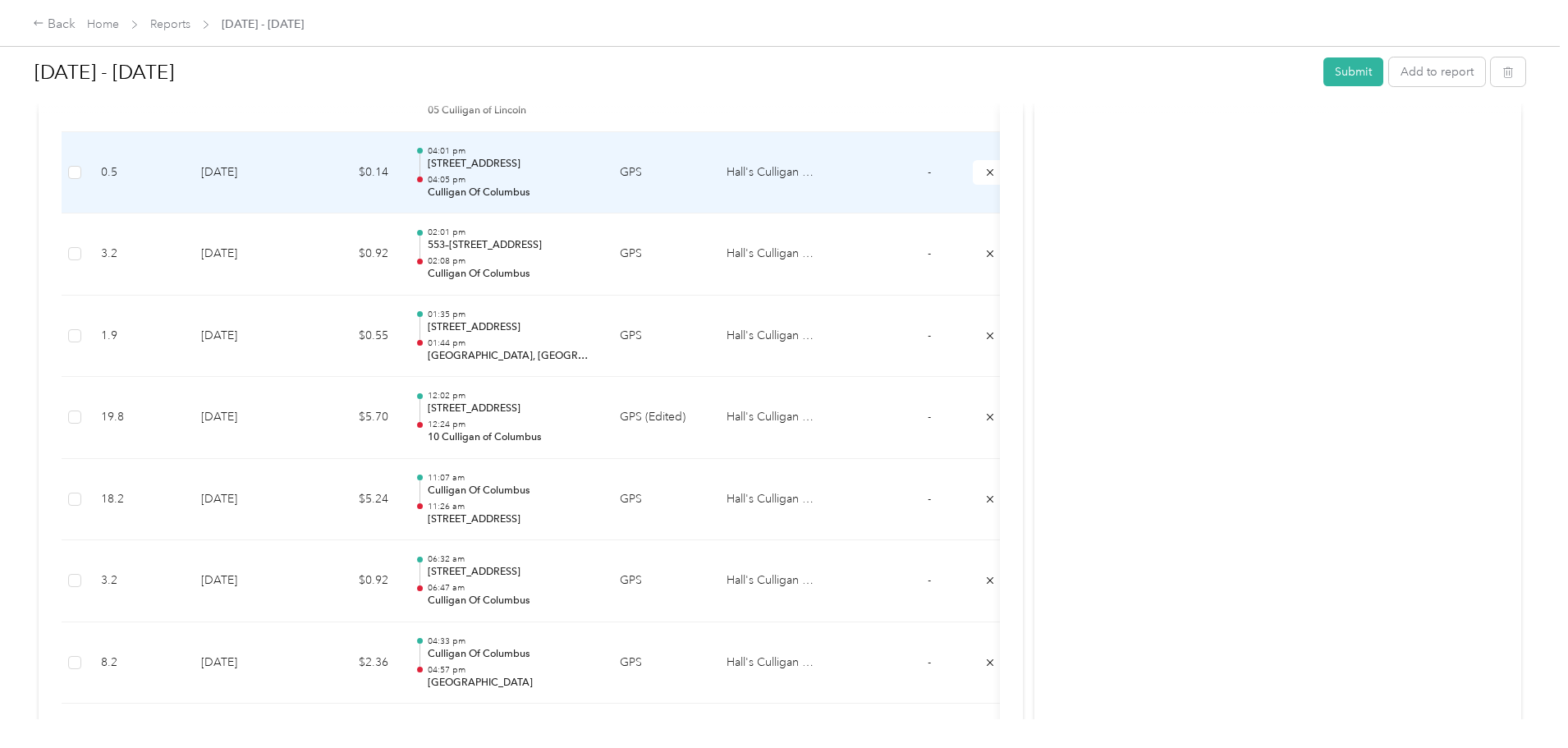
scroll to position [985, 0]
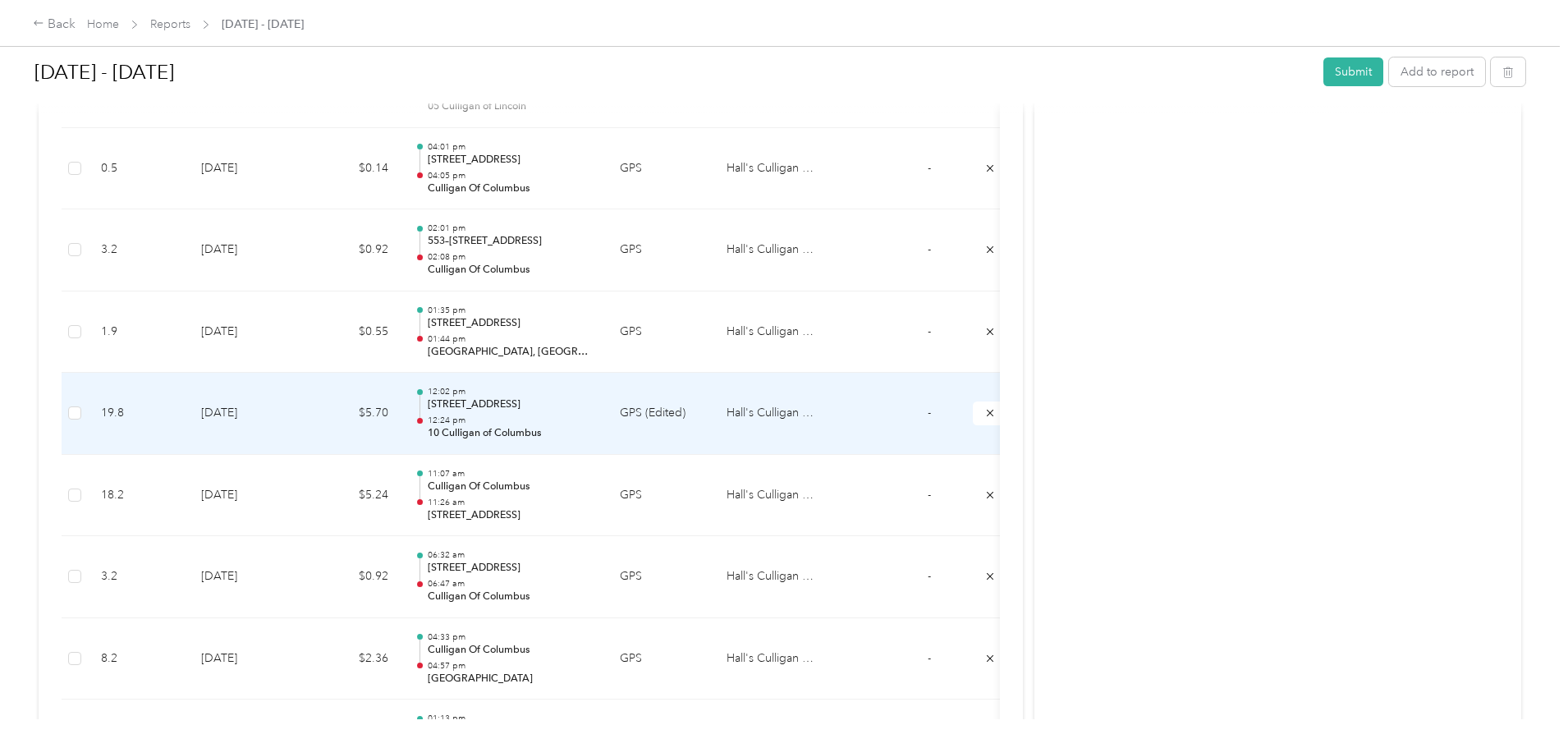
click at [593, 419] on p "12:24 pm" at bounding box center [510, 421] width 166 height 12
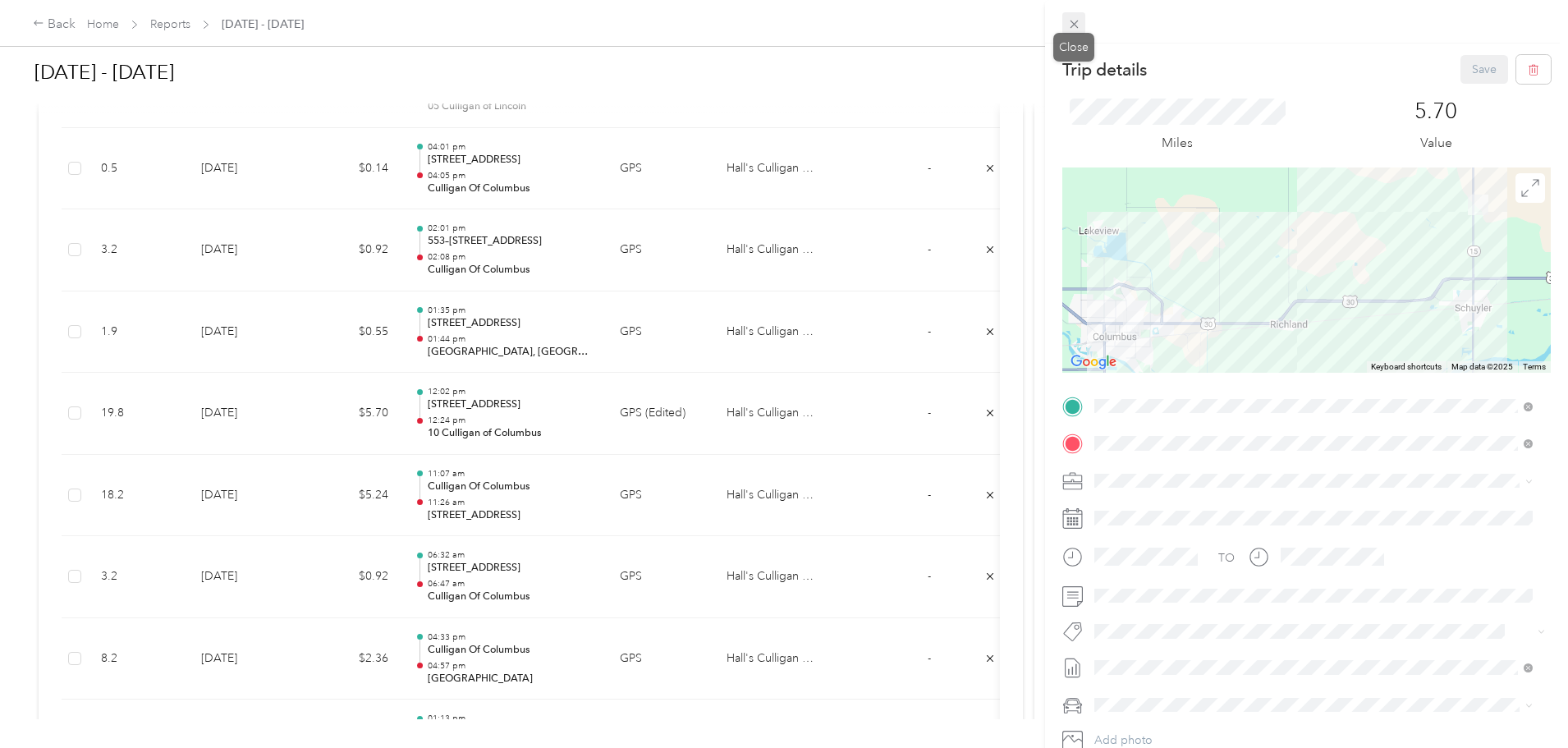
click at [1076, 28] on icon at bounding box center [1074, 24] width 14 height 14
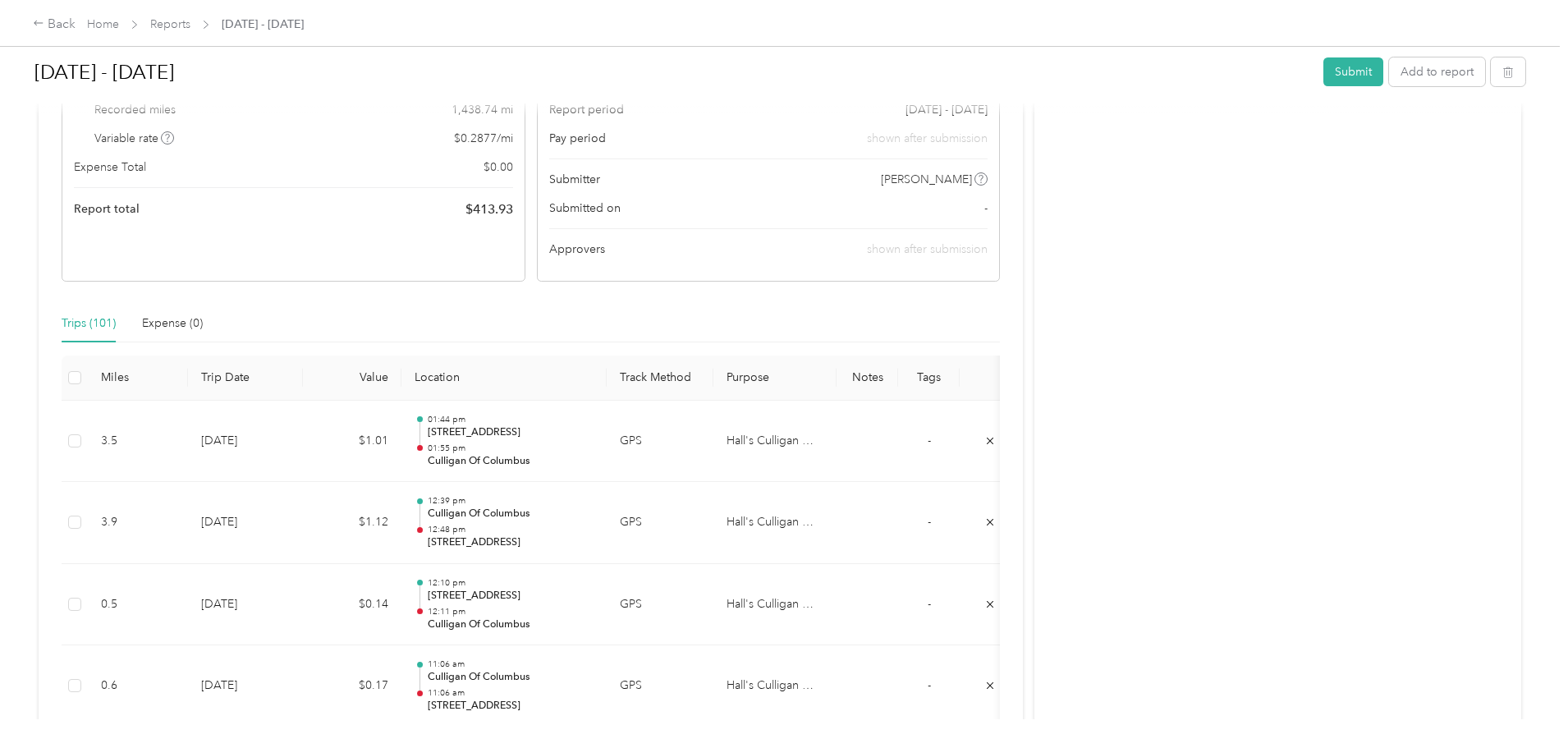
scroll to position [0, 0]
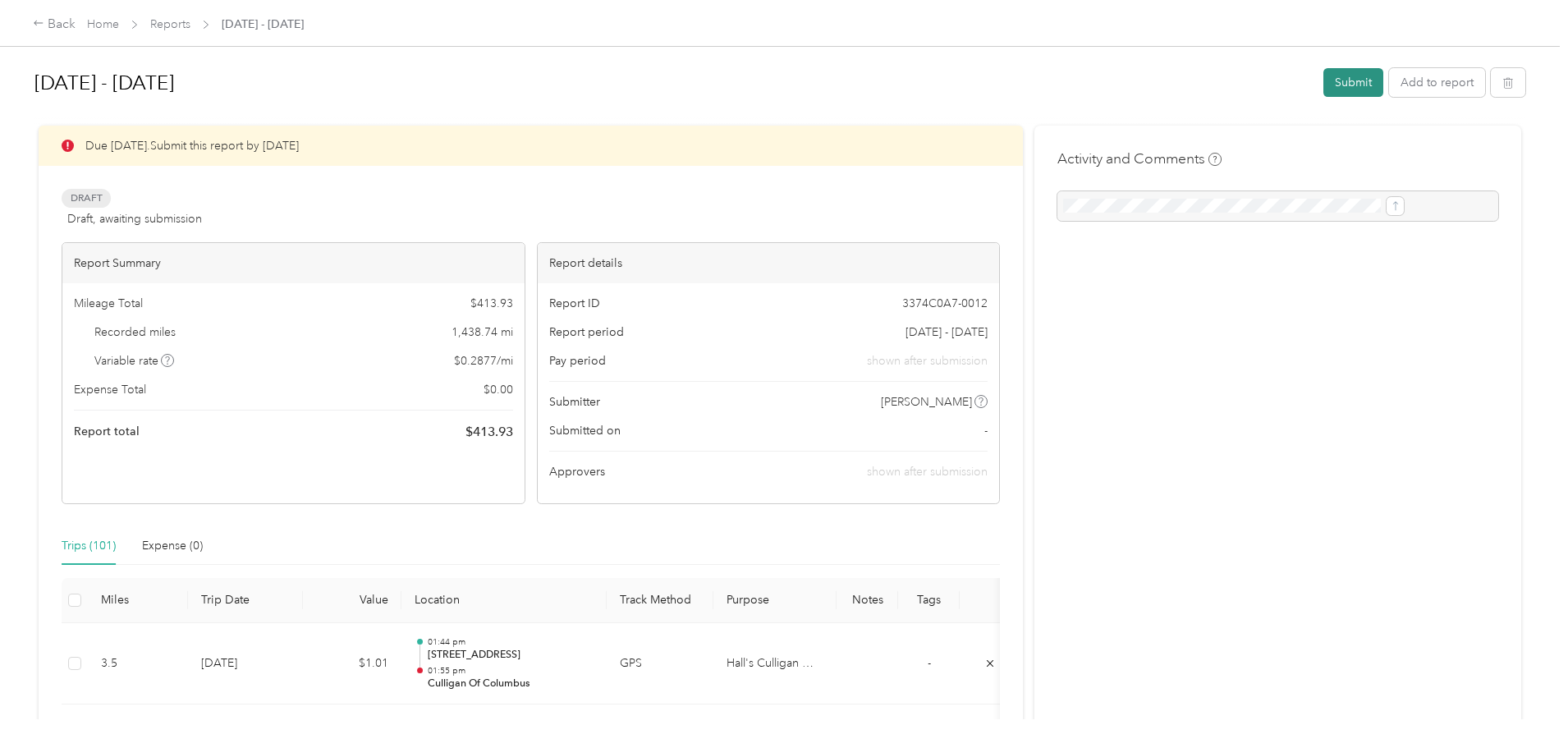
click at [1323, 85] on button "Submit" at bounding box center [1353, 82] width 60 height 29
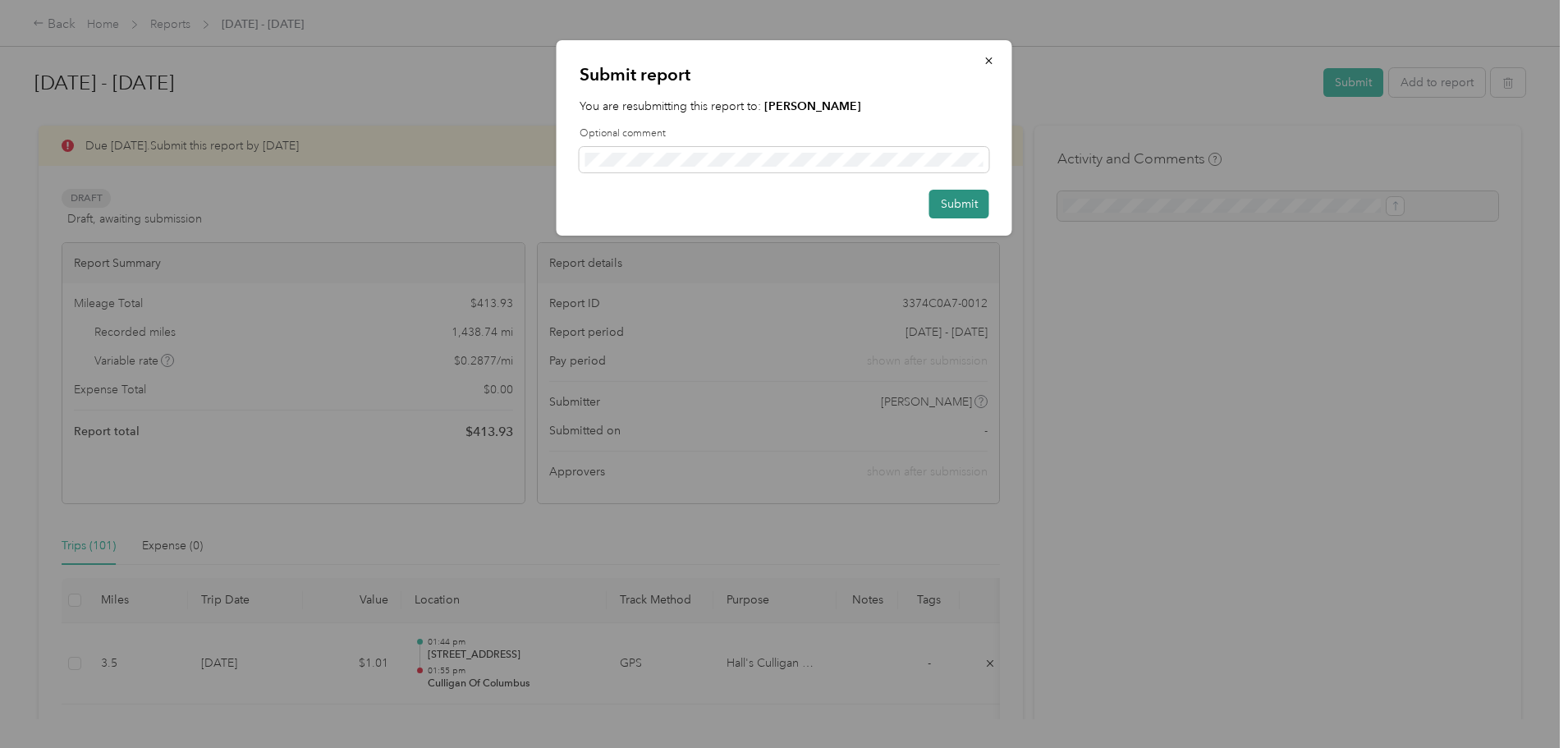
click at [964, 205] on button "Submit" at bounding box center [960, 204] width 60 height 29
